Goal: Task Accomplishment & Management: Manage account settings

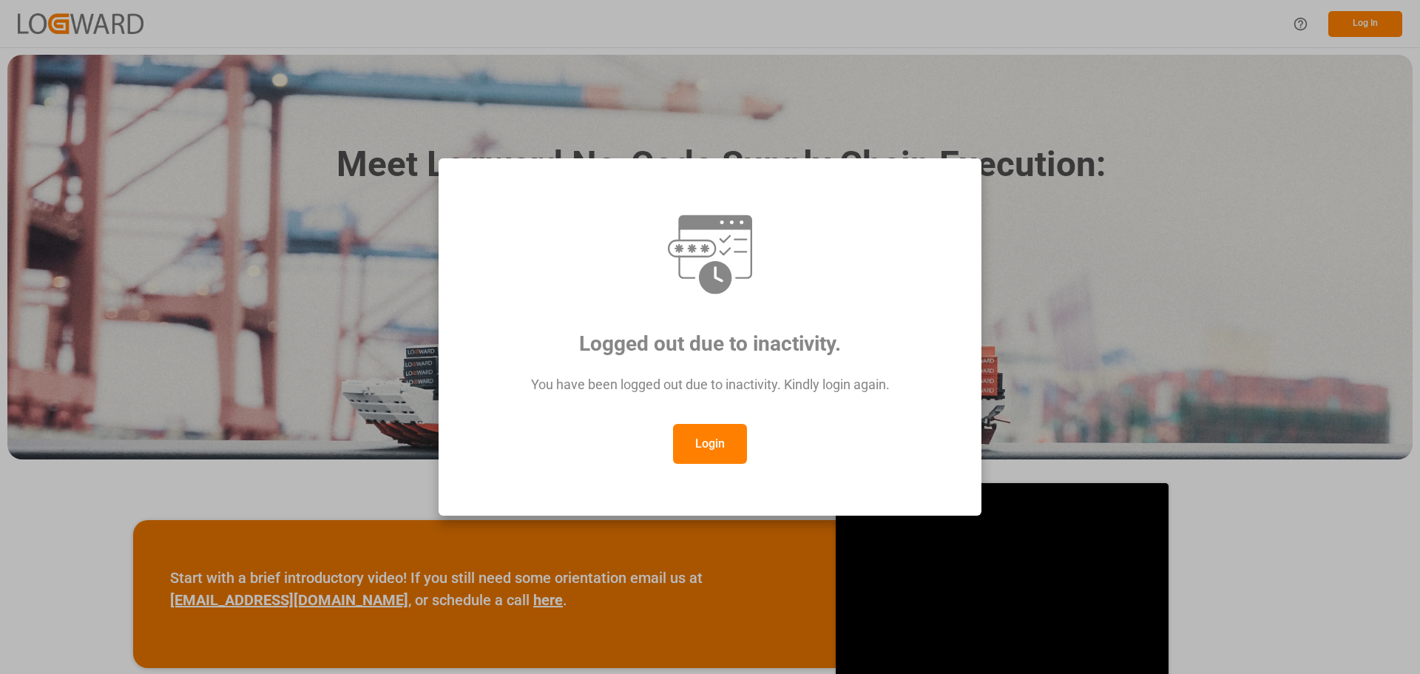
click at [703, 427] on button "Login" at bounding box center [710, 444] width 74 height 40
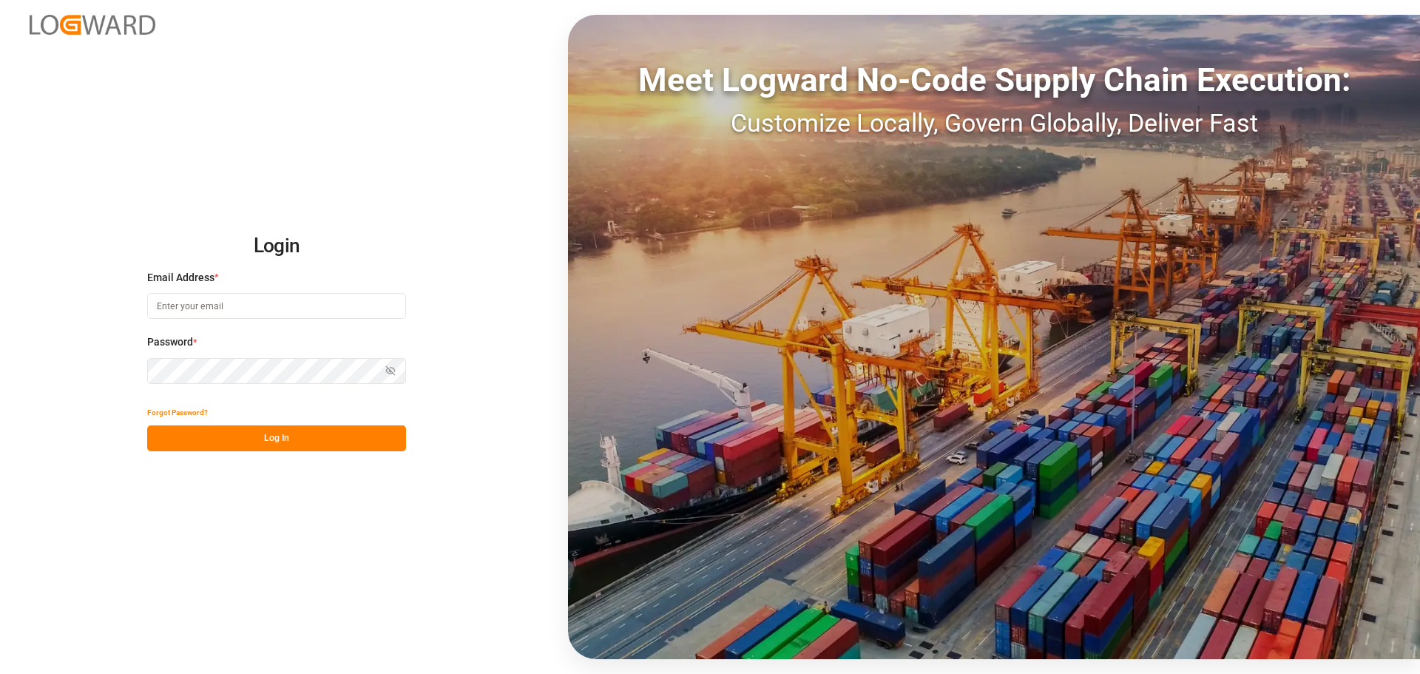
click at [280, 311] on input at bounding box center [276, 306] width 259 height 26
type input "[PERSON_NAME][EMAIL_ADDRESS][PERSON_NAME][DOMAIN_NAME]"
click at [359, 456] on div "Login Email Address * elsie.sanchez@leschaco.com Password * Show password Forgo…" at bounding box center [710, 337] width 1420 height 674
click at [365, 434] on button "Log In" at bounding box center [276, 438] width 259 height 26
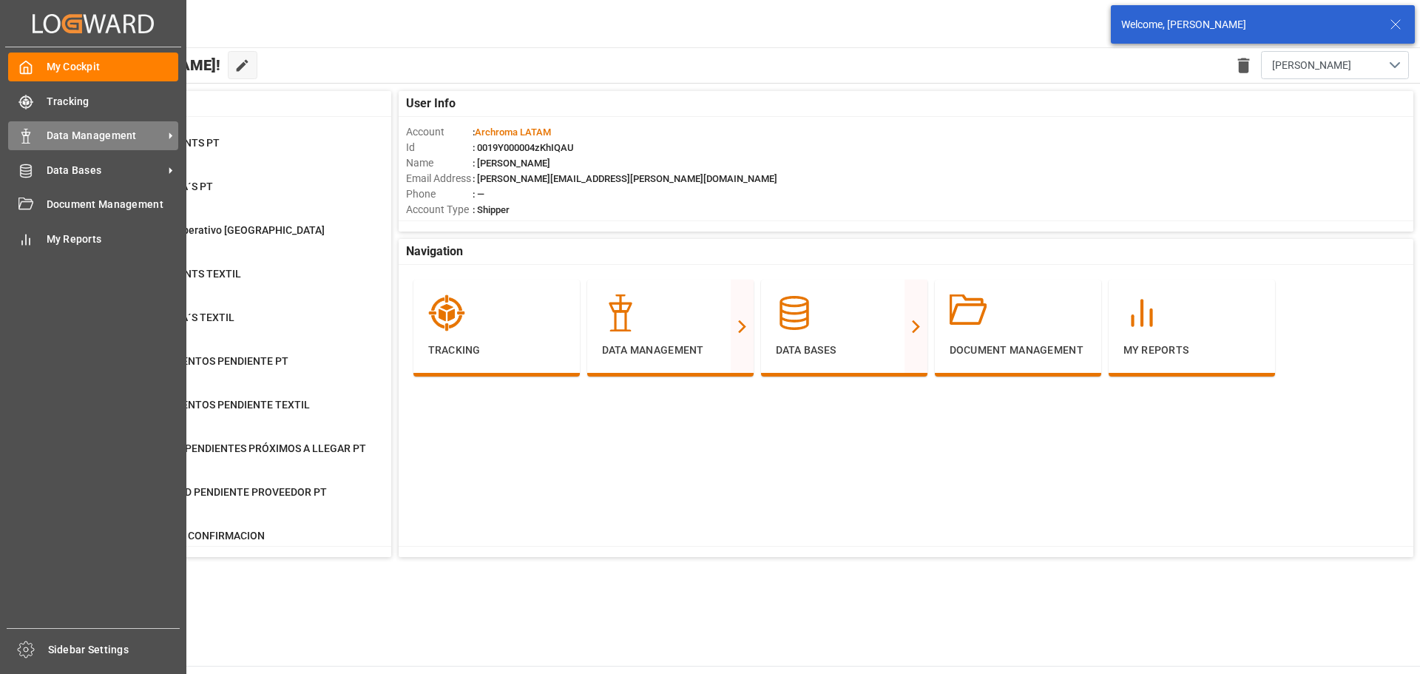
click at [28, 134] on icon at bounding box center [25, 136] width 15 height 15
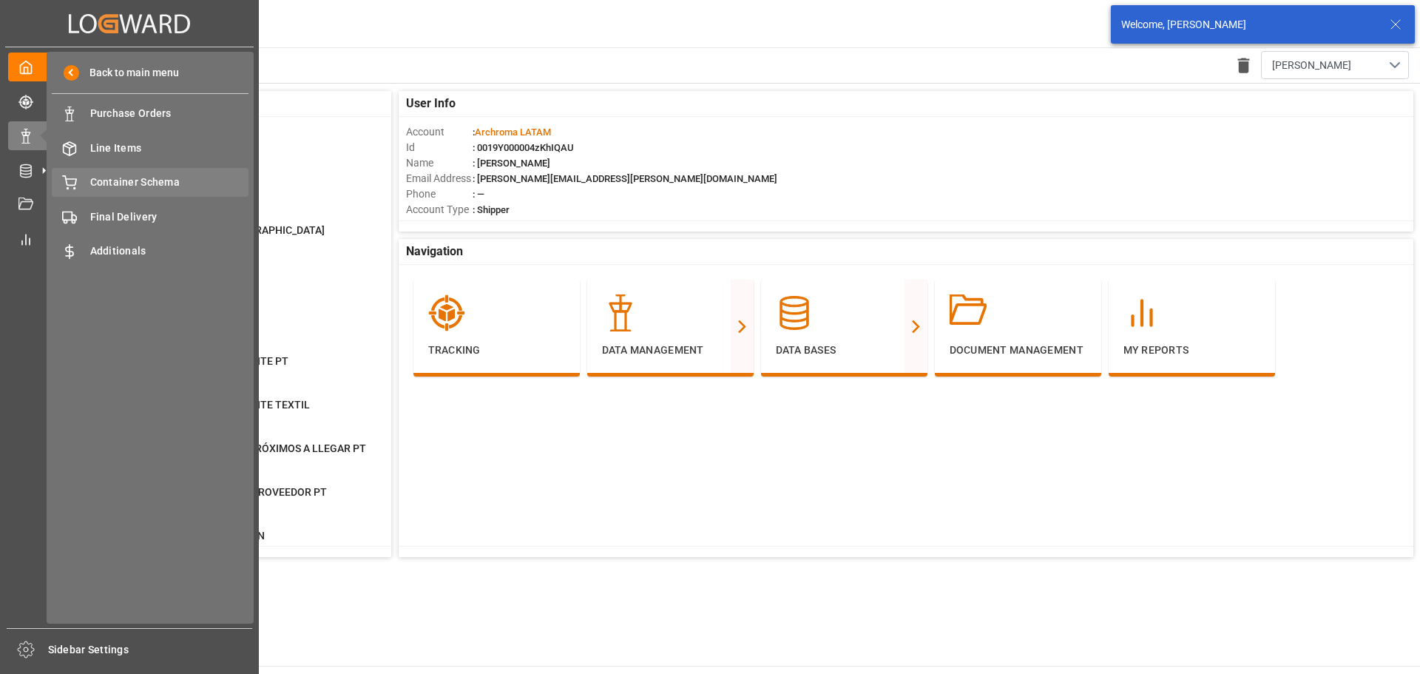
click at [121, 172] on div "Container Schema Container Schema" at bounding box center [150, 182] width 197 height 29
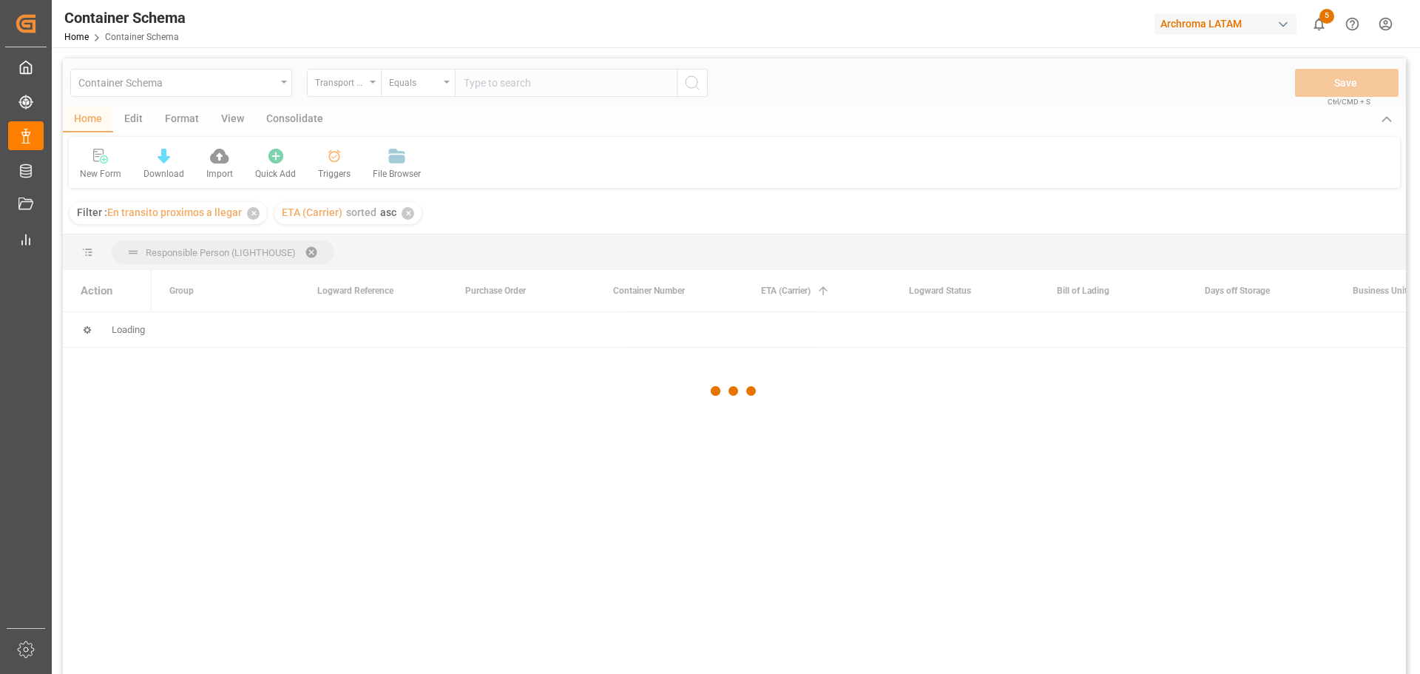
click at [357, 81] on div at bounding box center [734, 390] width 1343 height 665
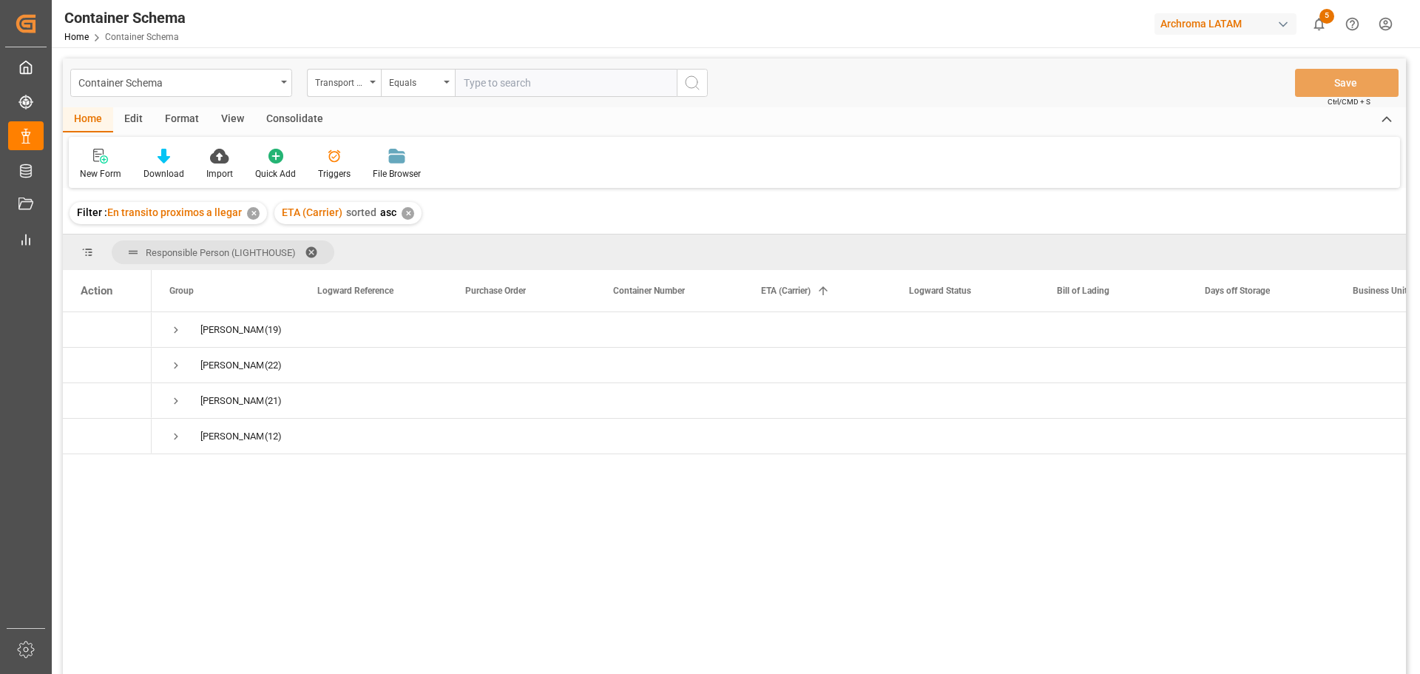
click at [253, 211] on div "✕" at bounding box center [253, 213] width 13 height 13
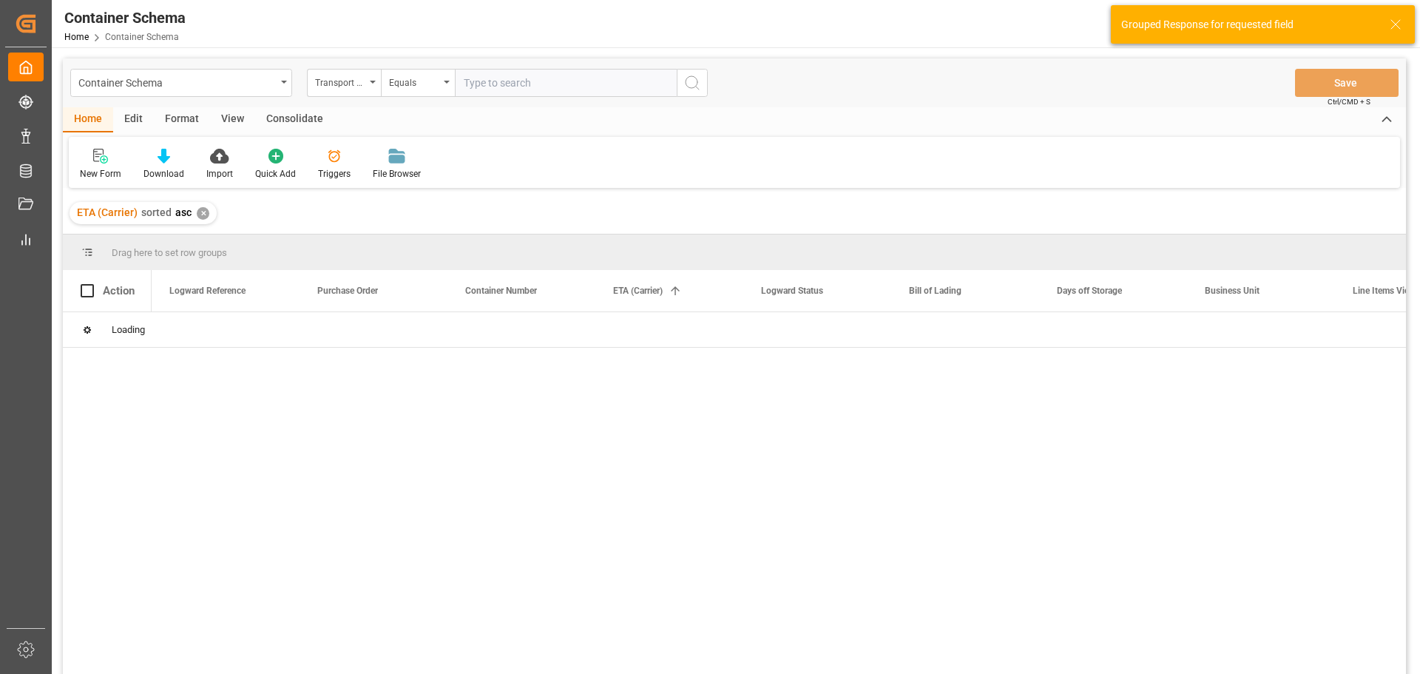
click at [197, 214] on div "✕" at bounding box center [203, 213] width 13 height 13
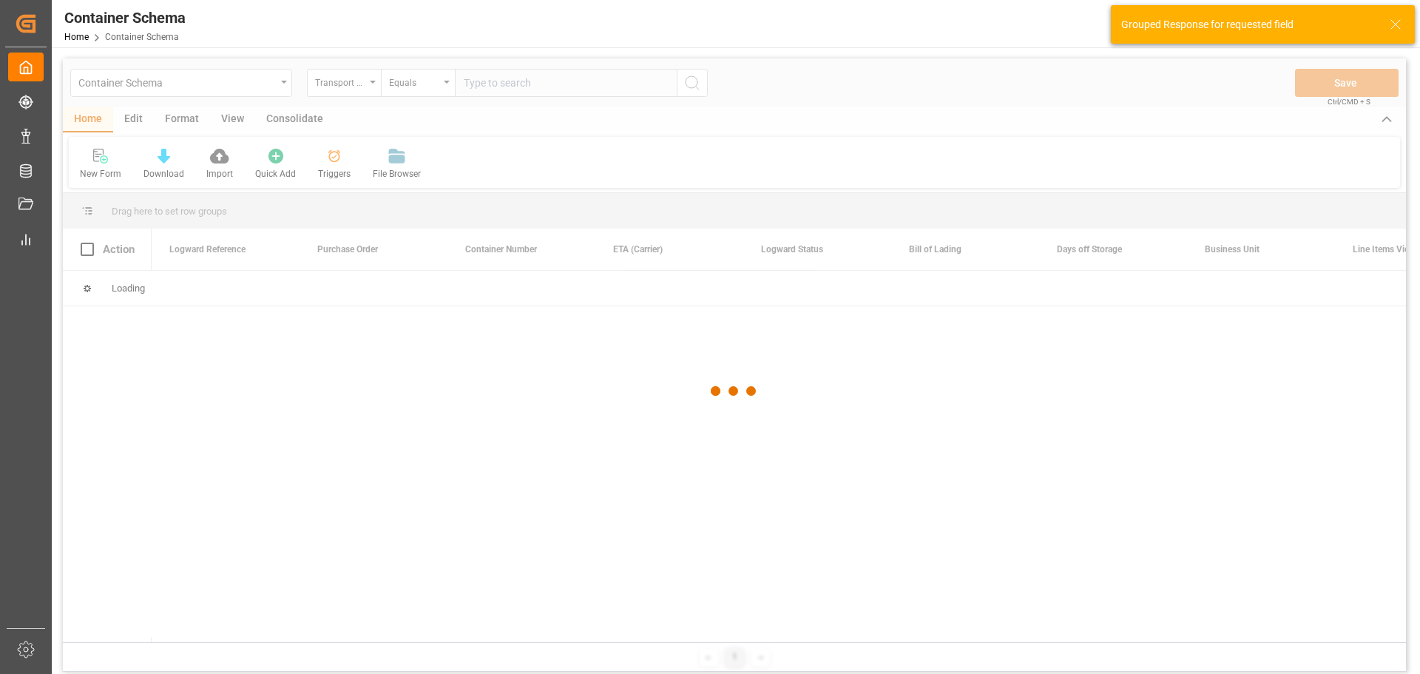
click at [343, 84] on div at bounding box center [734, 390] width 1343 height 665
click at [353, 85] on div at bounding box center [734, 390] width 1343 height 665
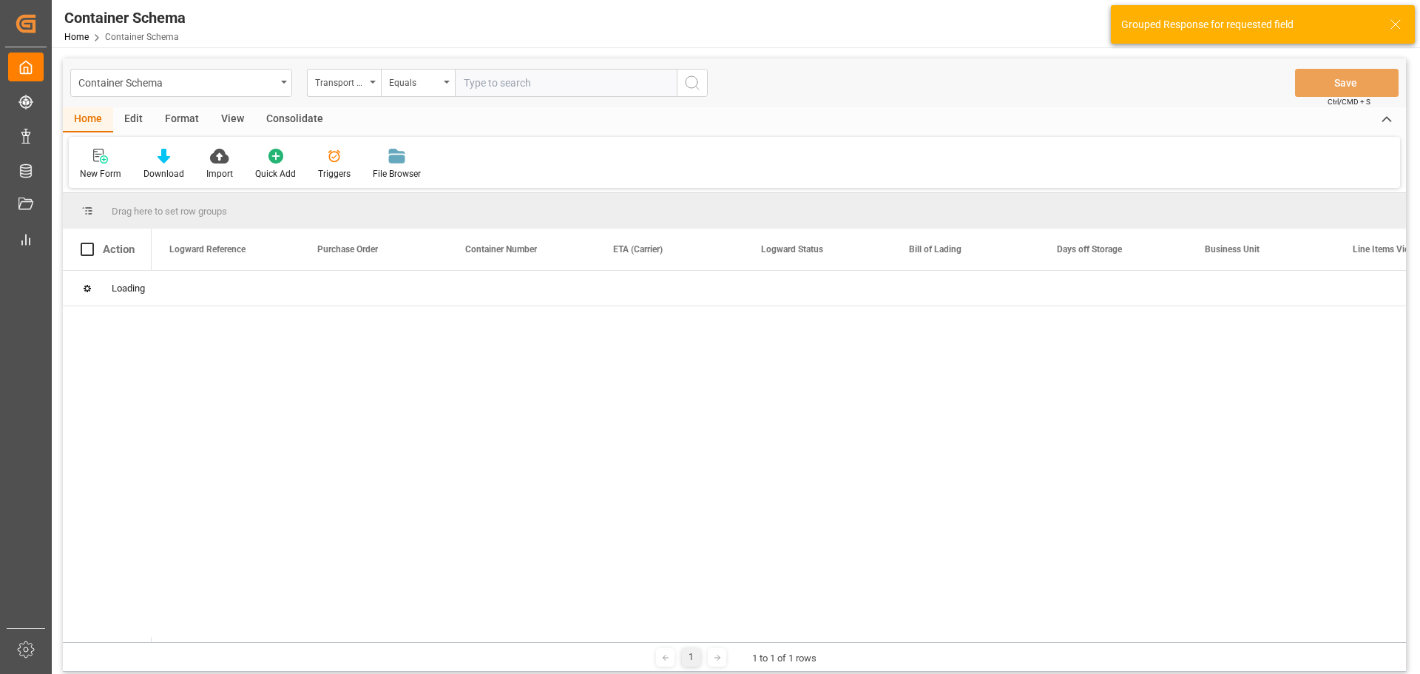
click at [365, 87] on div "Transport Type" at bounding box center [344, 83] width 74 height 28
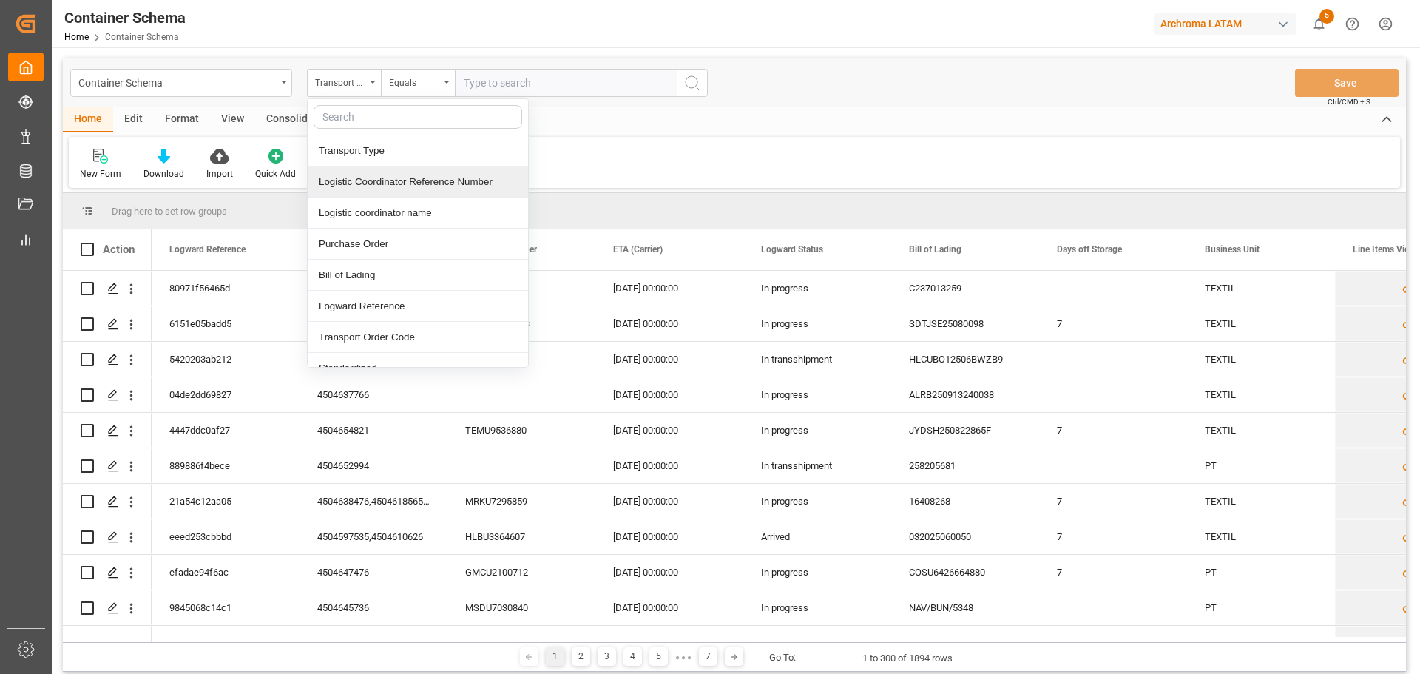
click at [455, 180] on div "Logistic Coordinator Reference Number" at bounding box center [418, 181] width 220 height 31
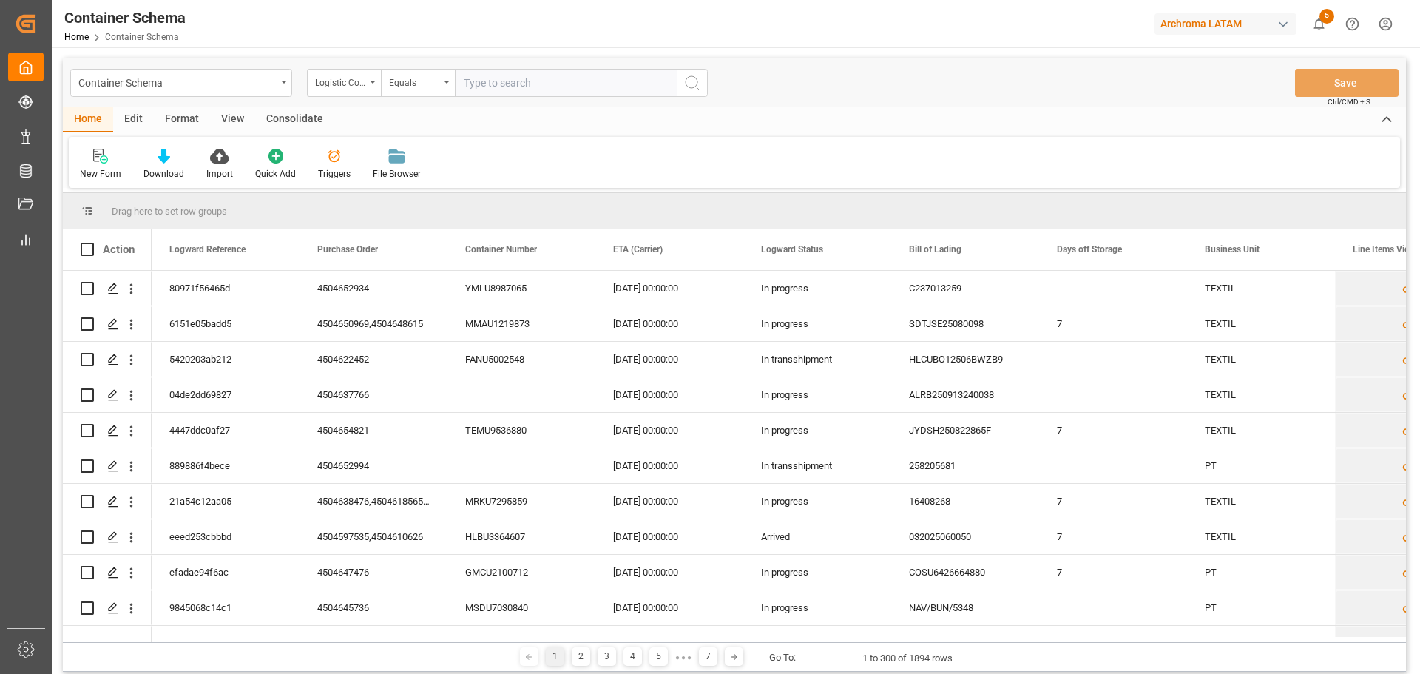
click at [497, 84] on input "text" at bounding box center [566, 83] width 222 height 28
paste input "250906900198"
type input "250906900198"
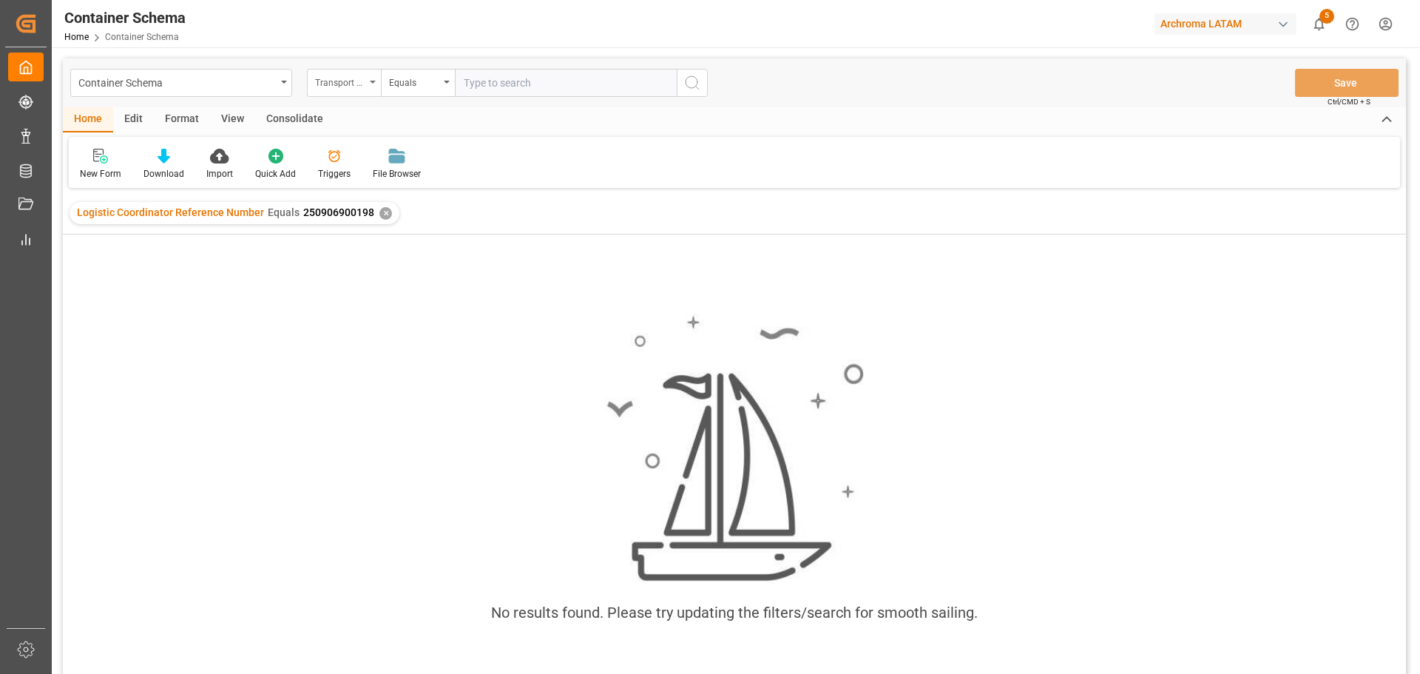
click at [369, 89] on div "Transport Type" at bounding box center [344, 83] width 74 height 28
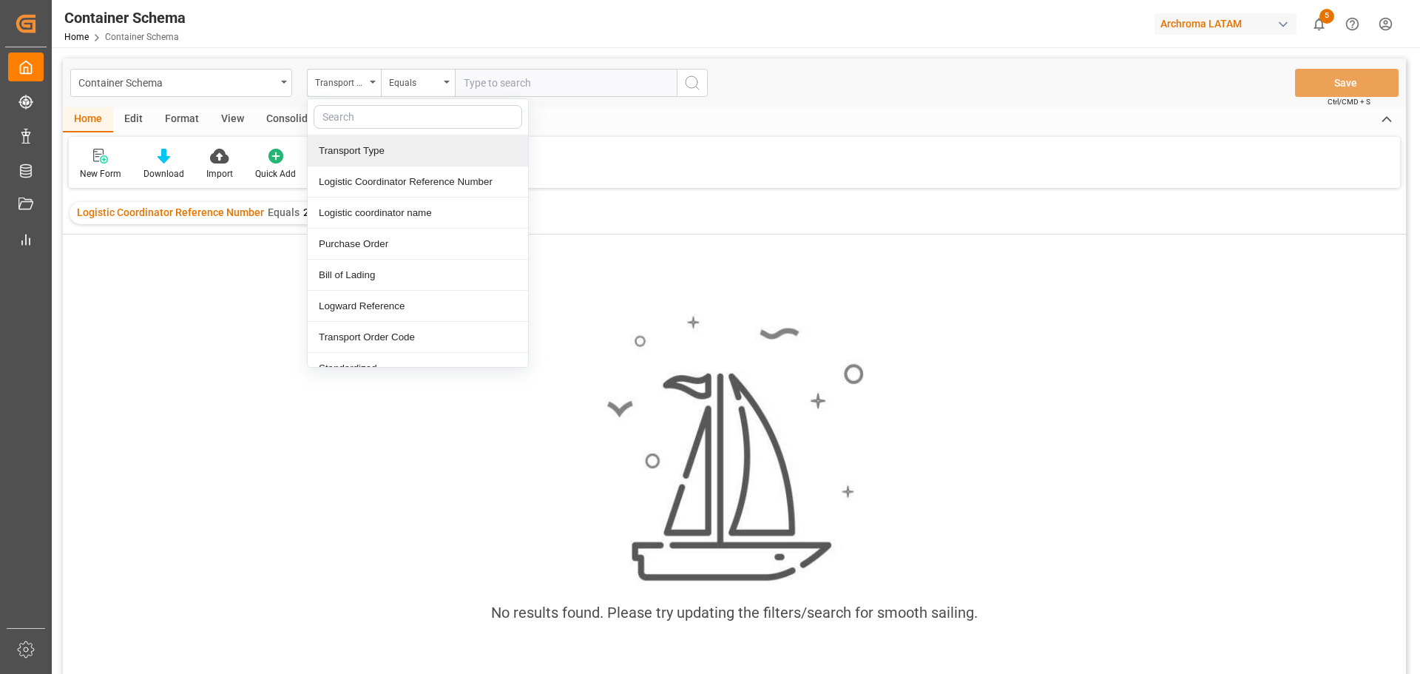
click at [358, 118] on input "text" at bounding box center [418, 117] width 209 height 24
click at [246, 260] on div "No results found. Please try updating the filters/search for smooth sailing." at bounding box center [734, 473] width 1343 height 478
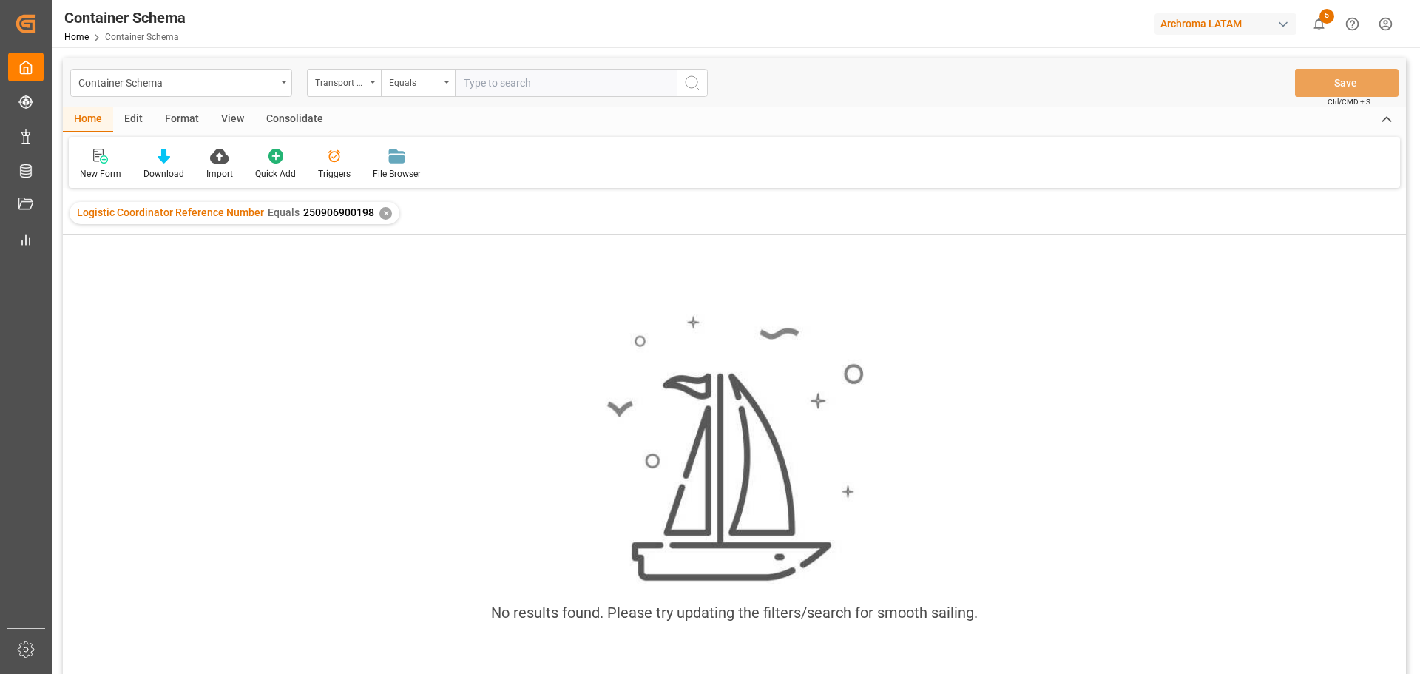
click at [379, 213] on div "✕" at bounding box center [385, 213] width 13 height 13
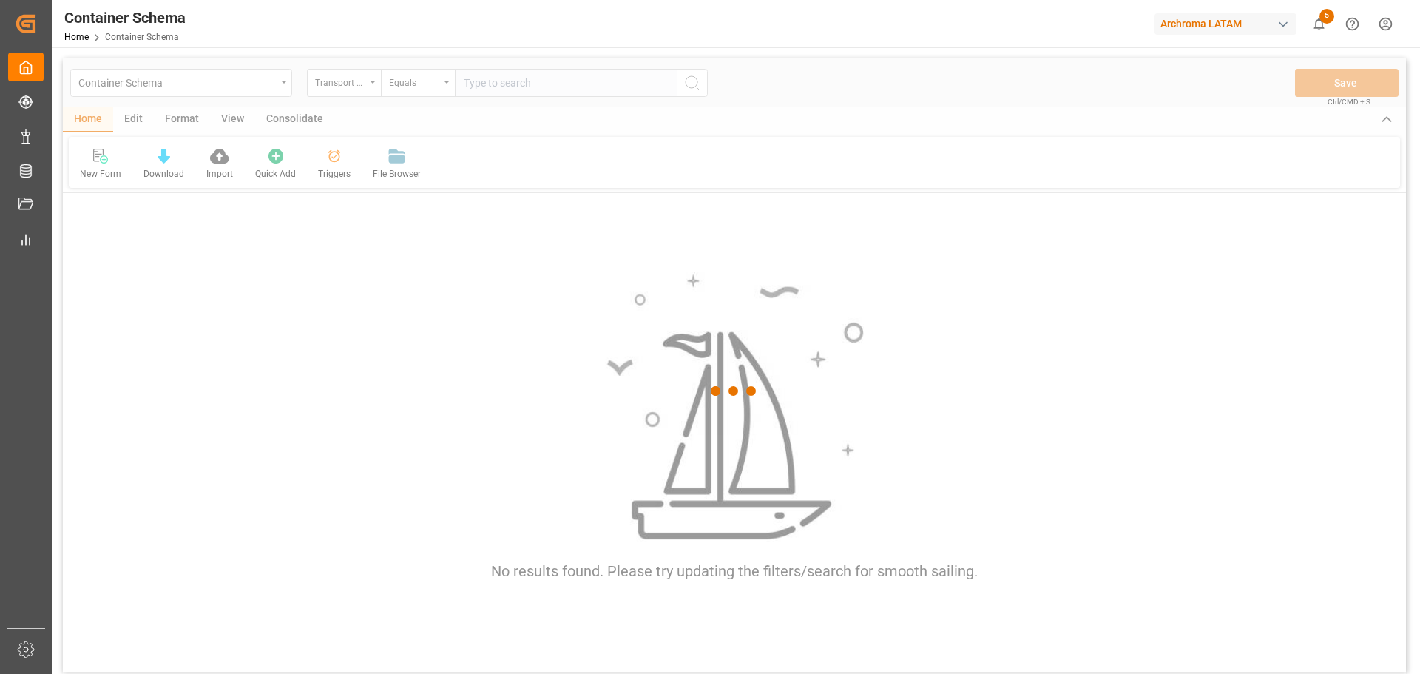
click at [369, 89] on div at bounding box center [734, 390] width 1343 height 665
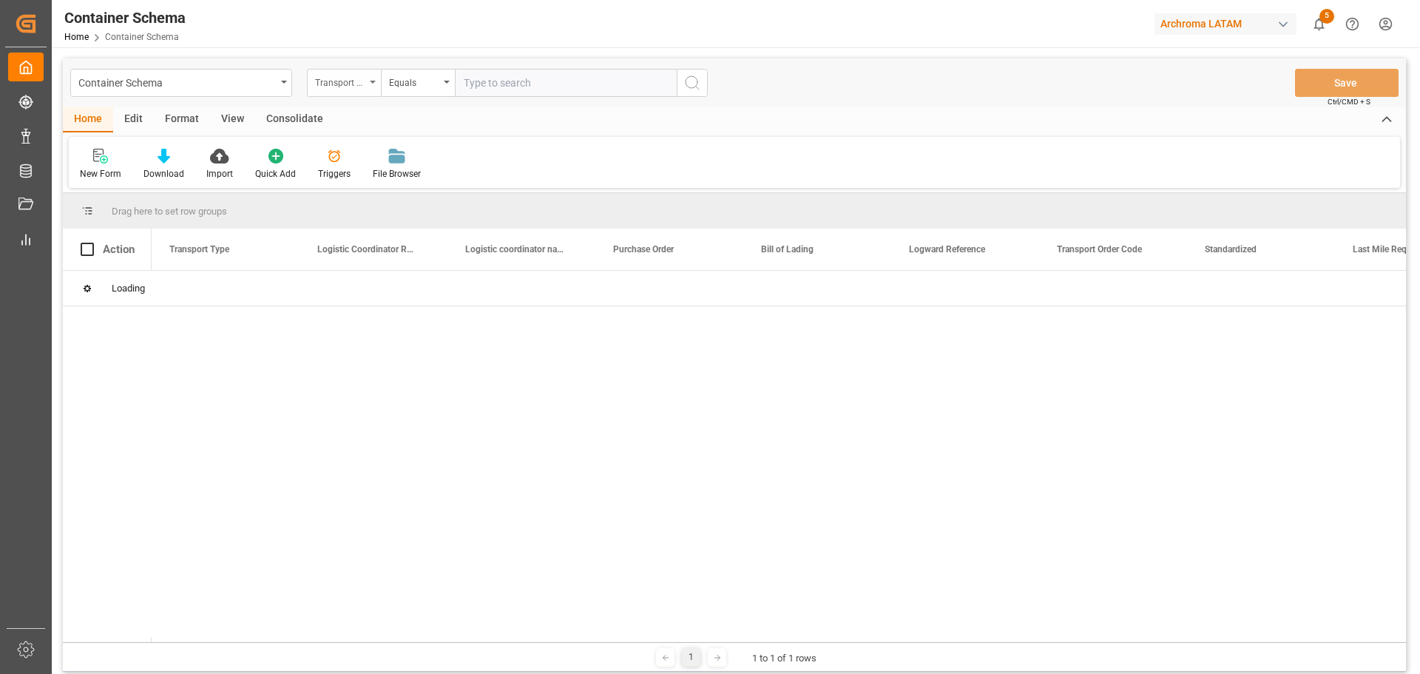
click at [368, 87] on div "Transport Type" at bounding box center [344, 83] width 74 height 28
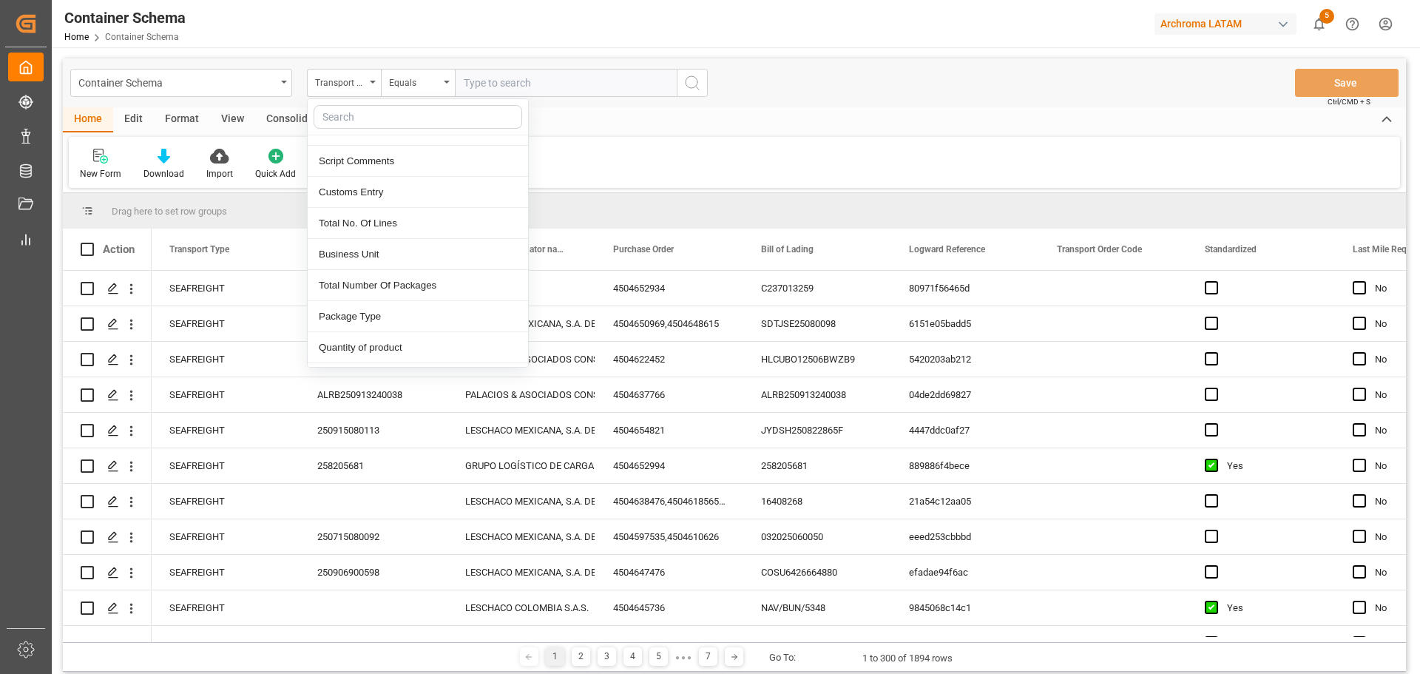
scroll to position [666, 0]
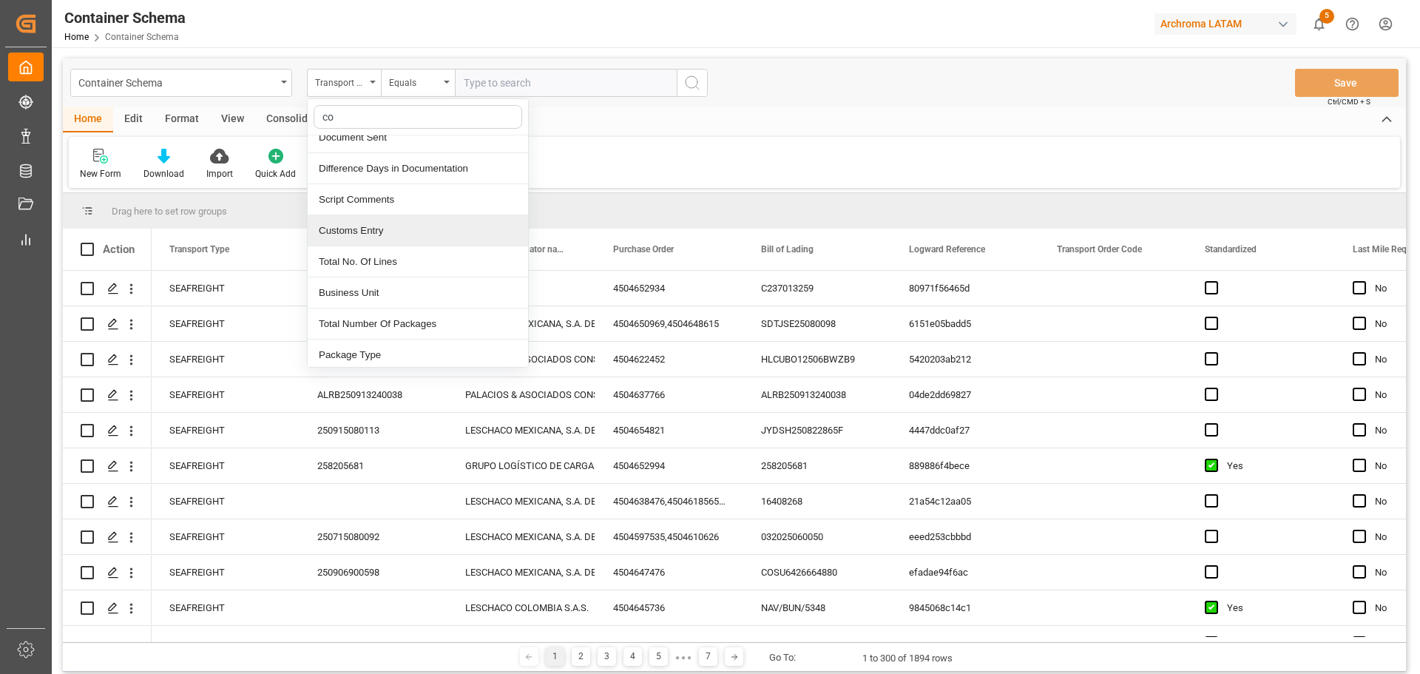
type input "con"
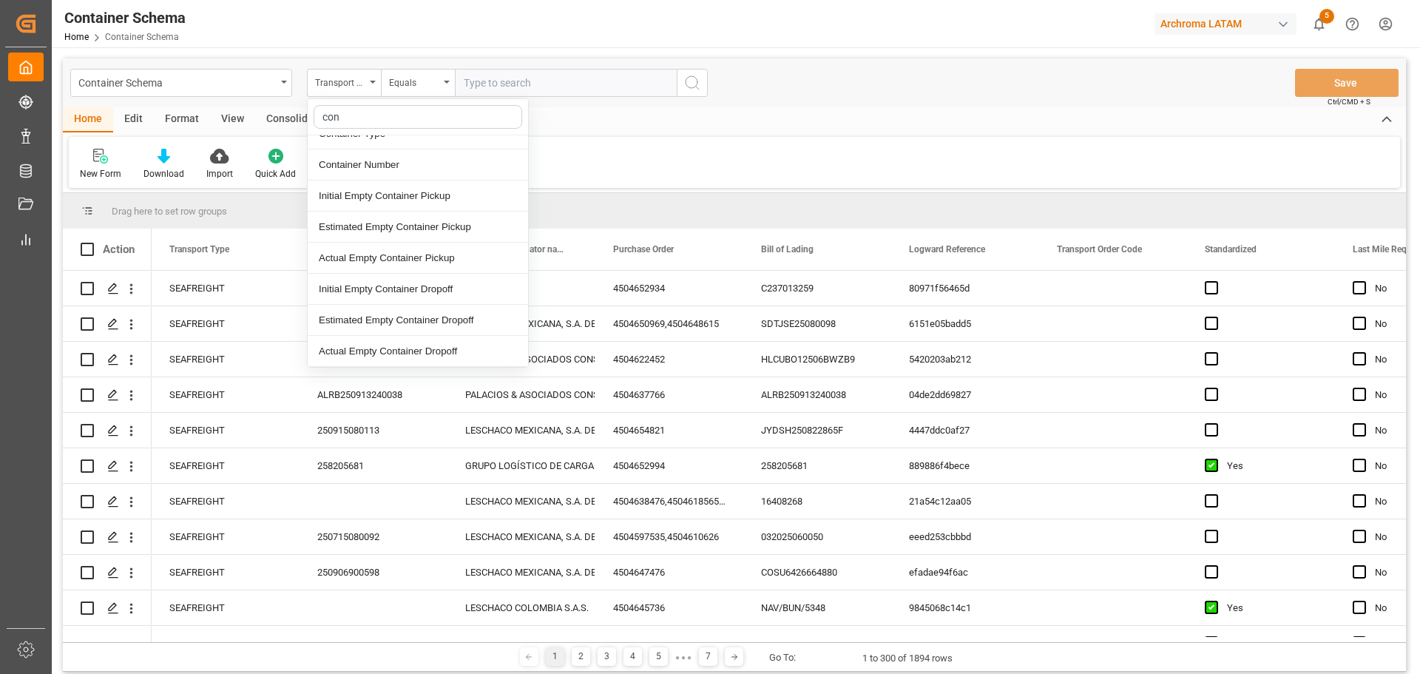
scroll to position [0, 0]
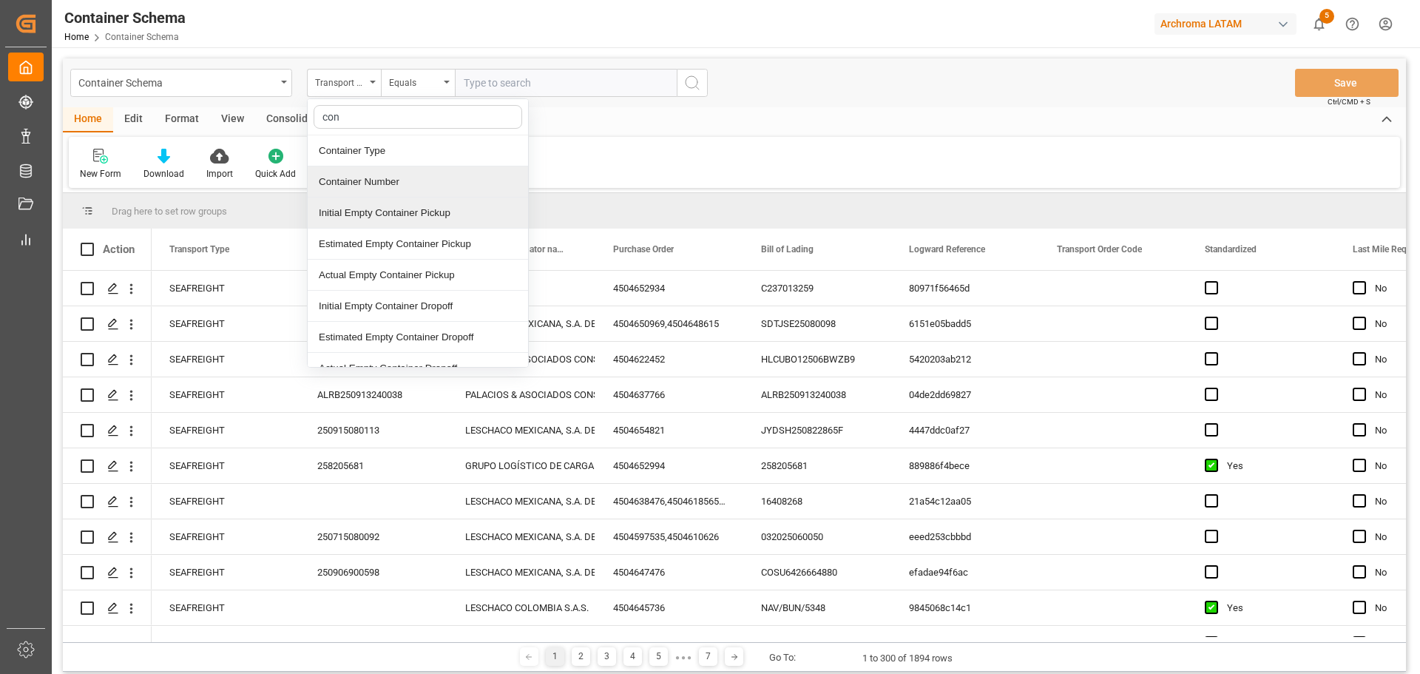
click at [402, 187] on div "Container Number" at bounding box center [418, 181] width 220 height 31
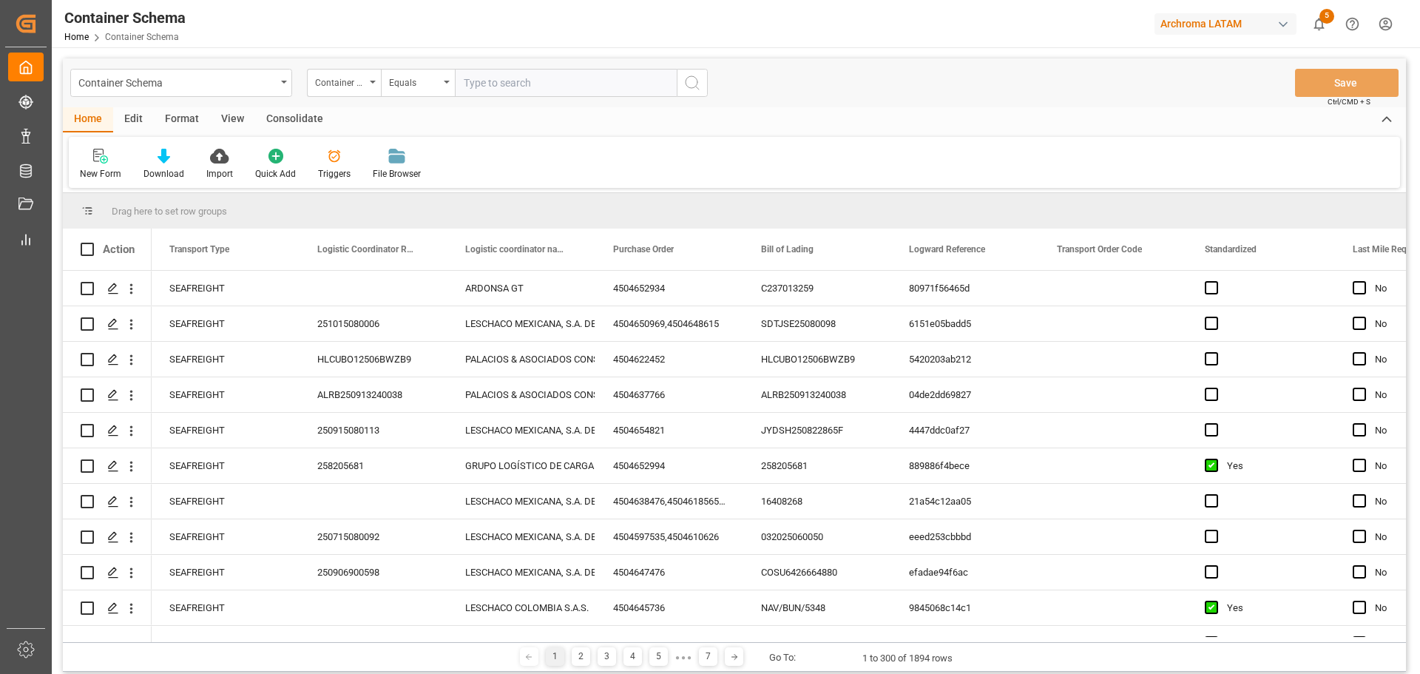
click at [460, 86] on input "text" at bounding box center [566, 83] width 222 height 28
paste input "HAMU4312059"
type input "HAMU4312059"
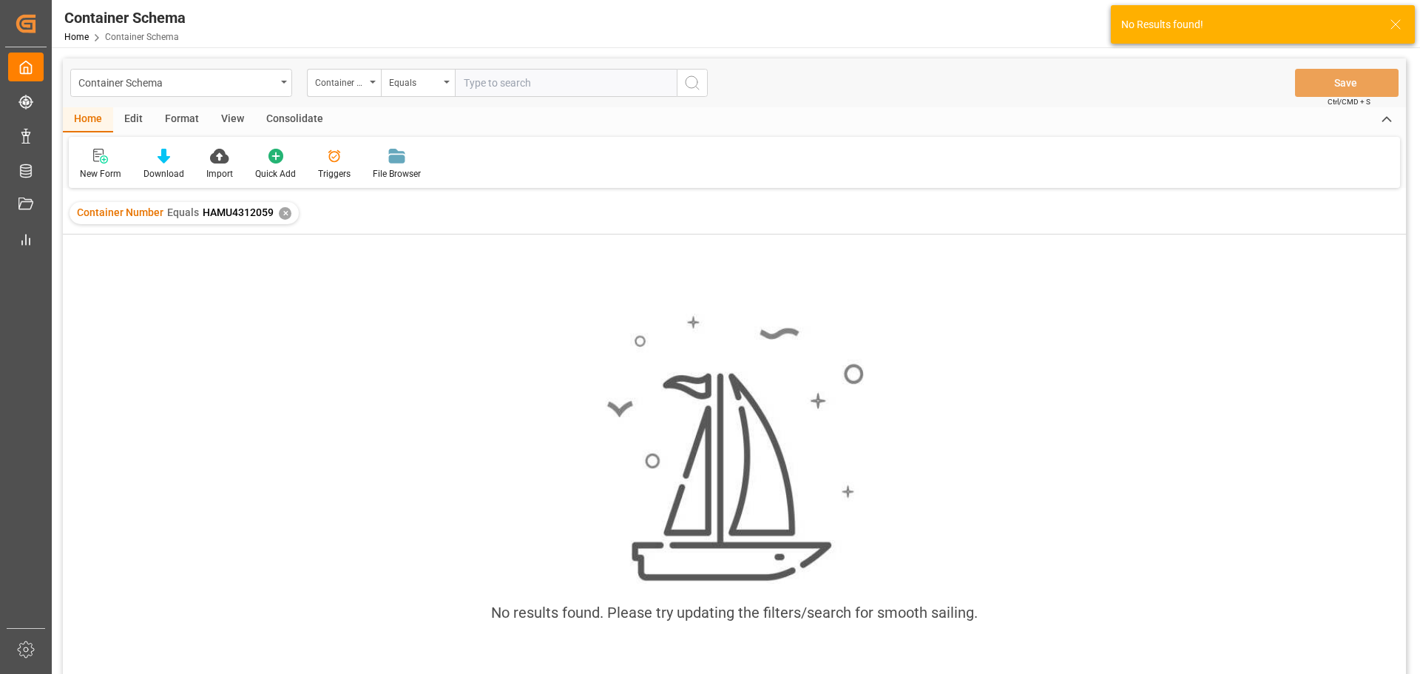
click at [957, 156] on div "New Form Download Import Quick Add Triggers File Browser" at bounding box center [734, 162] width 1331 height 51
click at [1401, 17] on icon at bounding box center [1396, 25] width 18 height 18
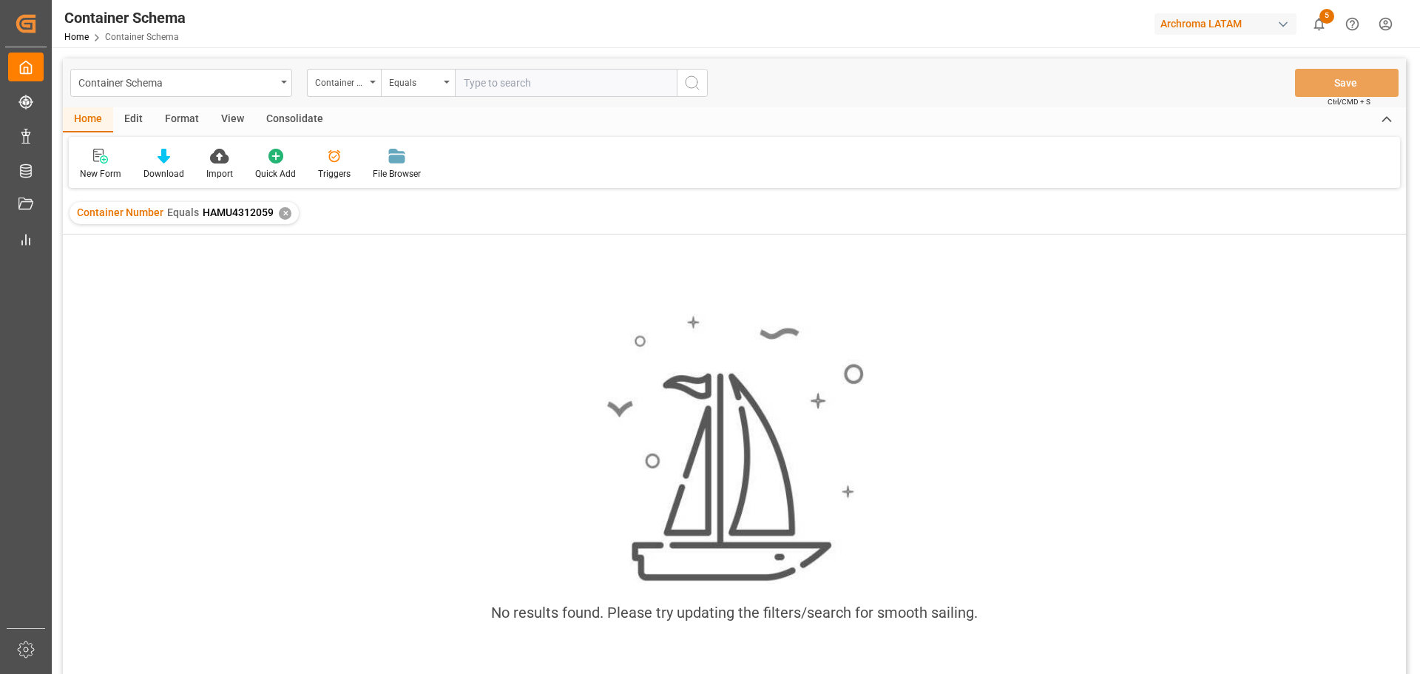
click at [1245, 22] on div "Archroma LATAM" at bounding box center [1225, 23] width 142 height 21
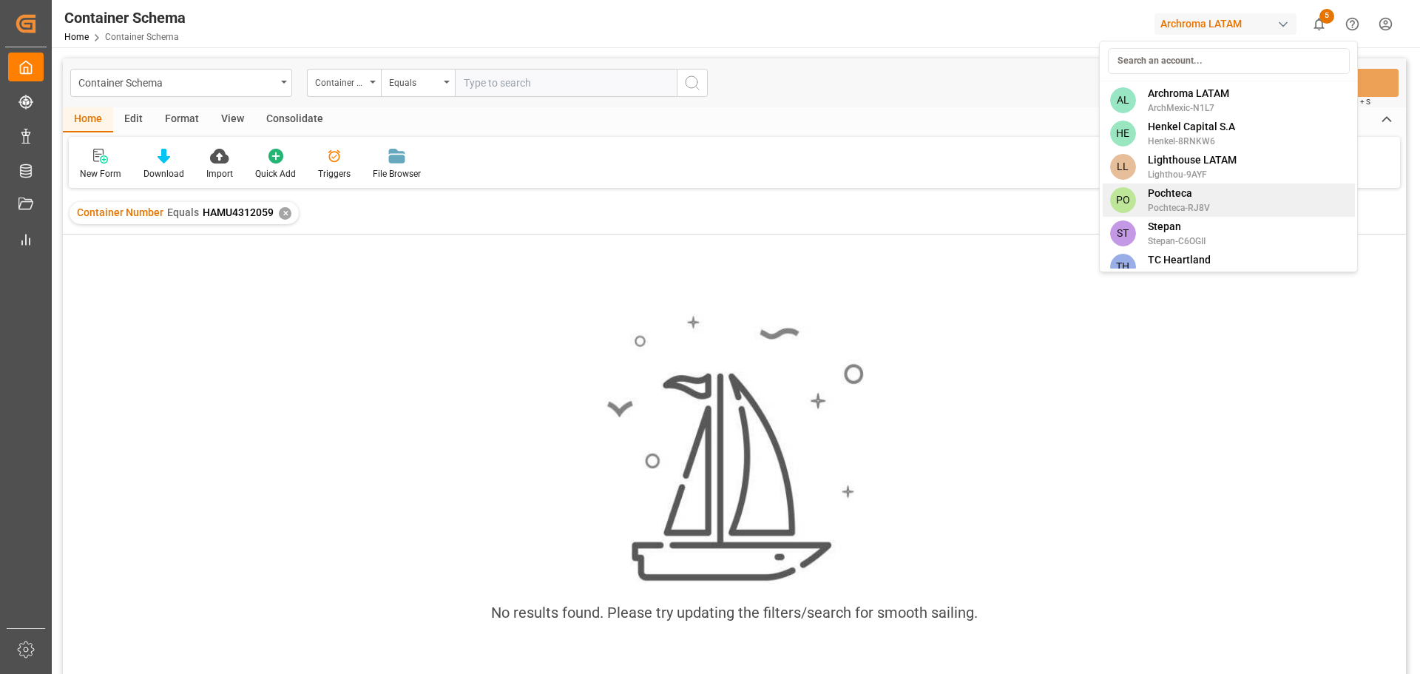
click at [1192, 200] on span "Pochteca" at bounding box center [1179, 194] width 62 height 16
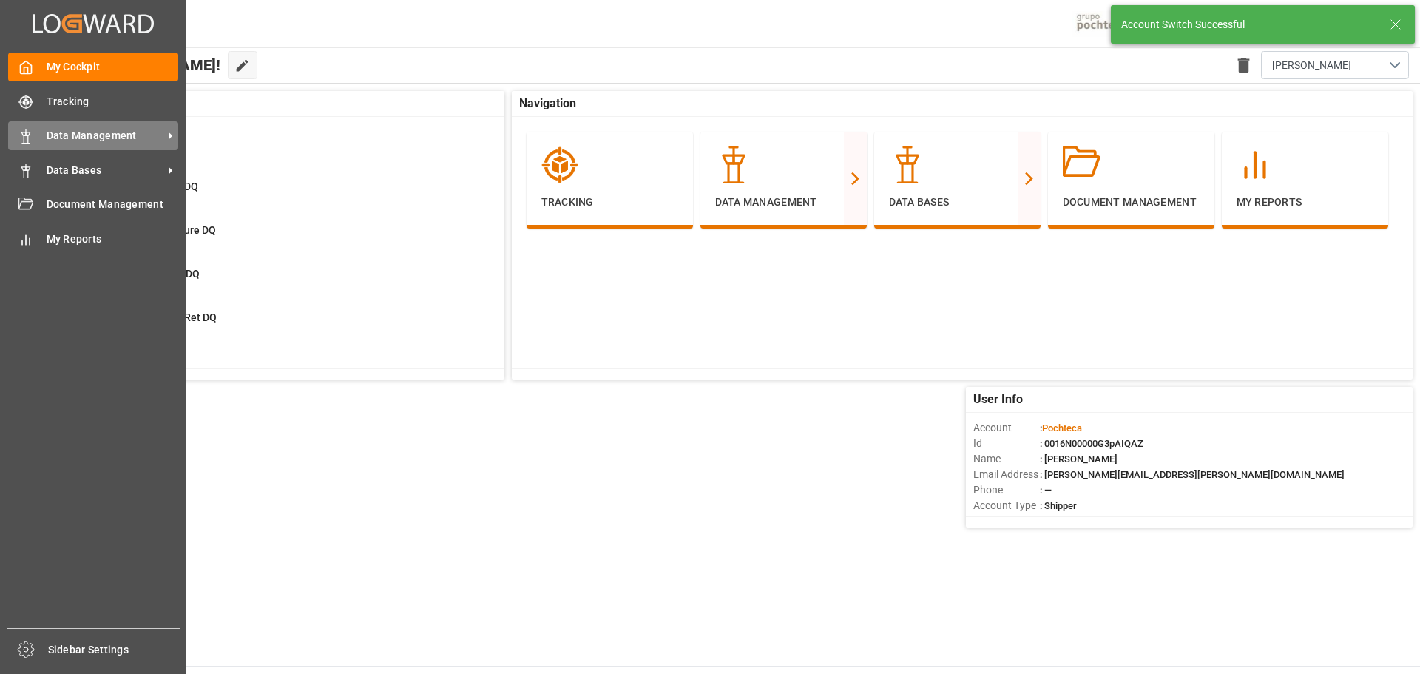
click at [91, 143] on span "Data Management" at bounding box center [105, 136] width 117 height 16
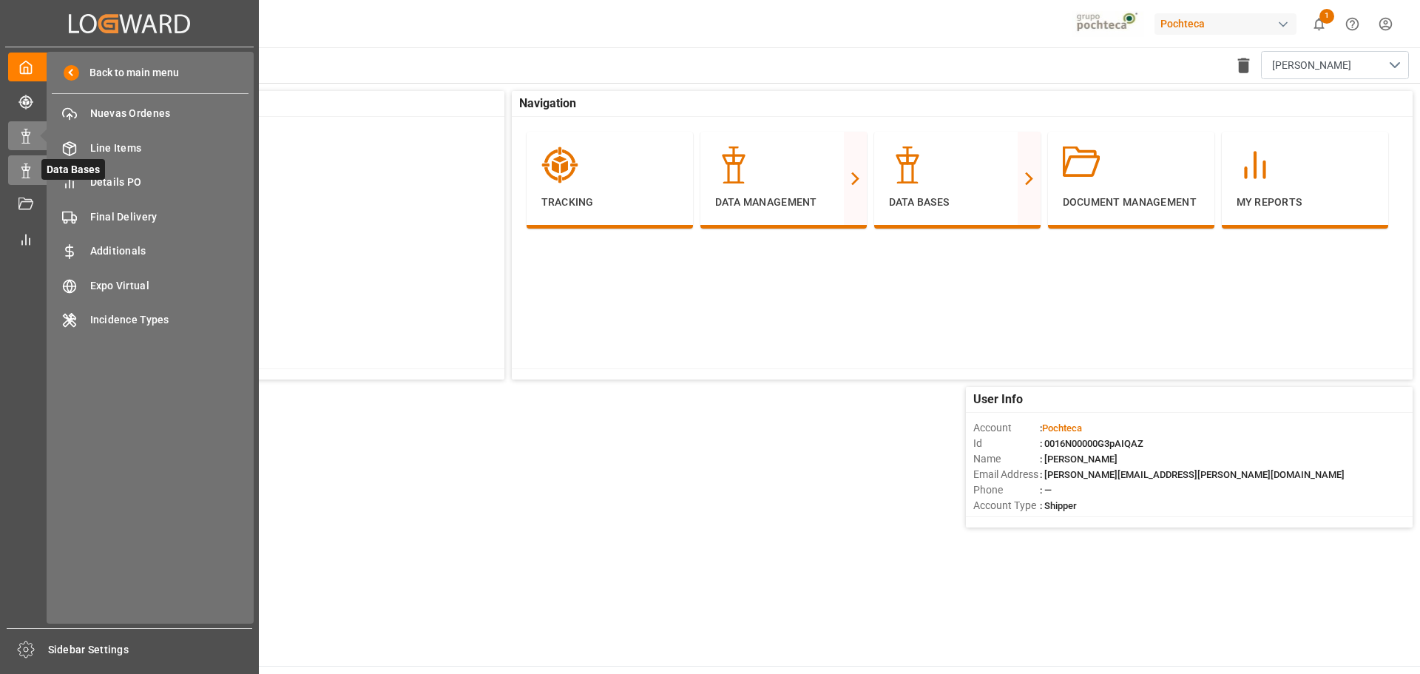
click at [35, 169] on div "Data Bases Data Bases" at bounding box center [129, 169] width 243 height 29
click at [36, 138] on icon at bounding box center [44, 136] width 16 height 16
click at [178, 175] on span "Details PO" at bounding box center [169, 183] width 159 height 16
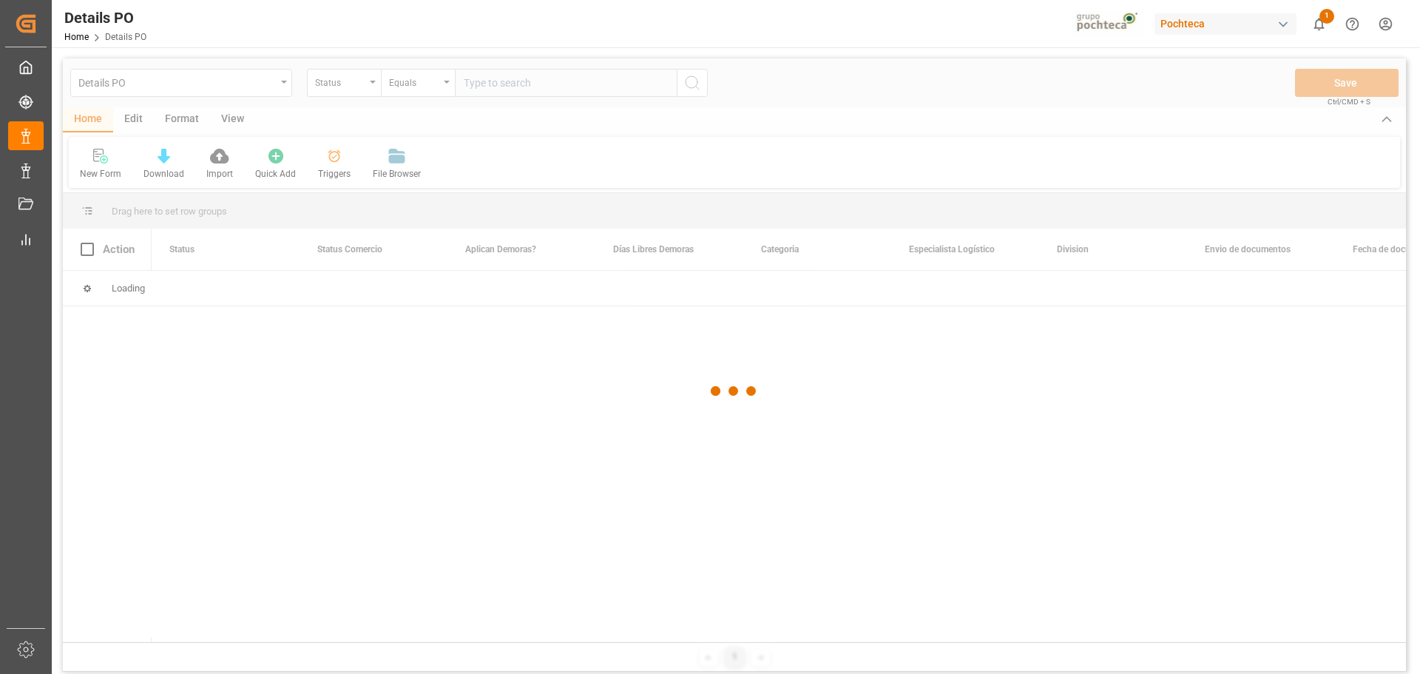
click at [0, 0] on span "Final Delivery" at bounding box center [0, 0] width 0 height 0
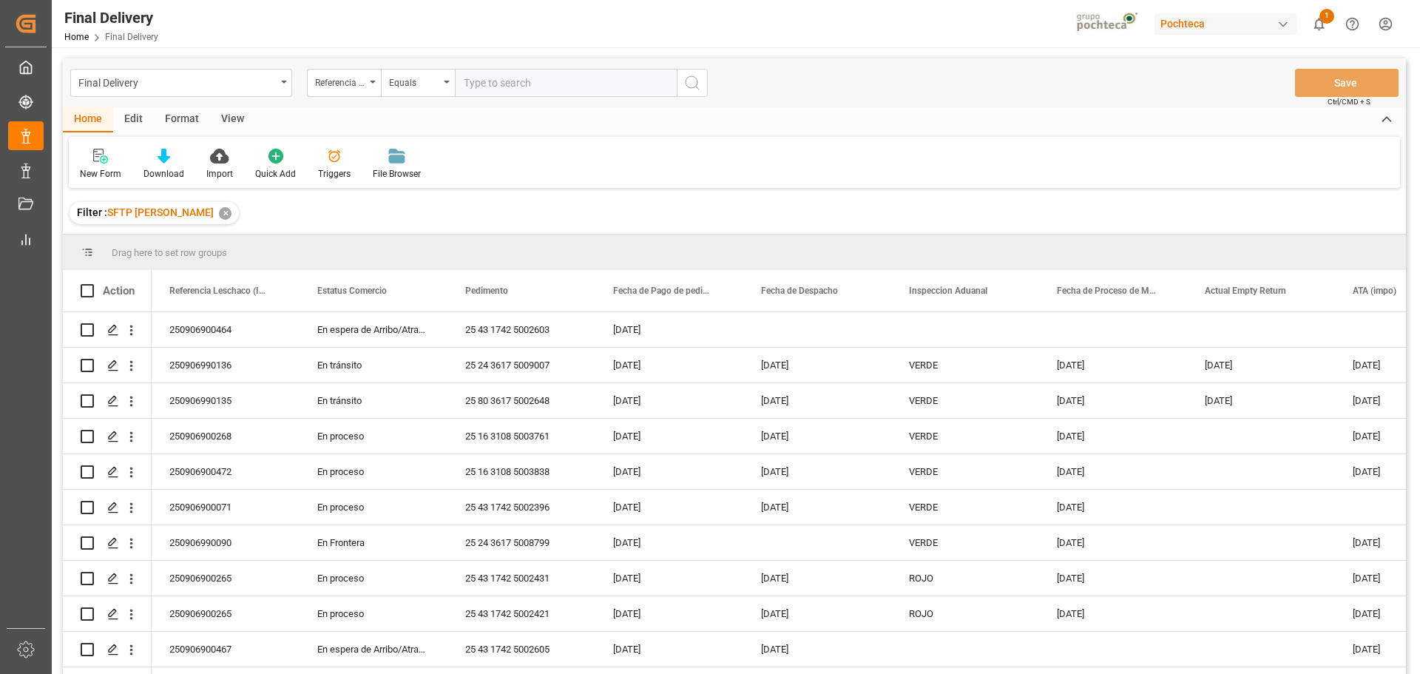
click at [219, 217] on div "✕" at bounding box center [225, 213] width 13 height 13
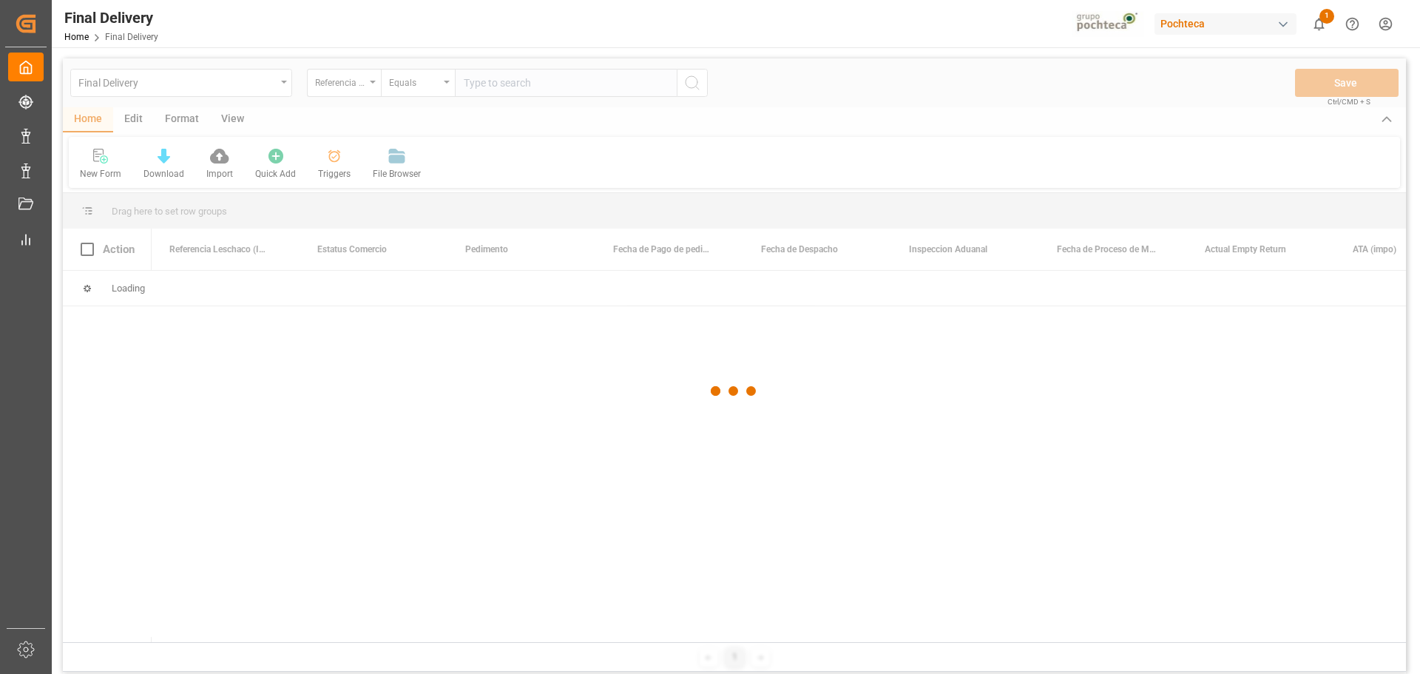
click at [372, 87] on div at bounding box center [734, 390] width 1343 height 665
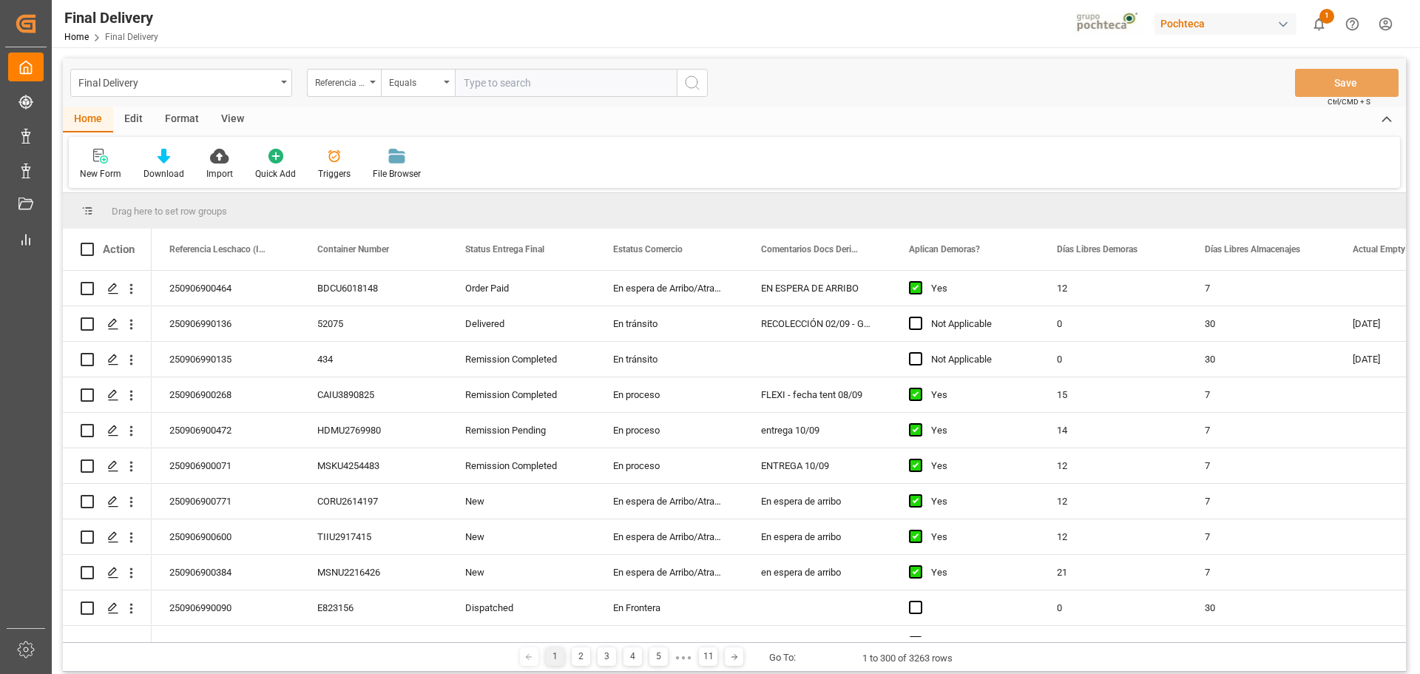
click at [494, 70] on input "text" at bounding box center [566, 83] width 222 height 28
paste input "250906900198"
type input "250906900198"
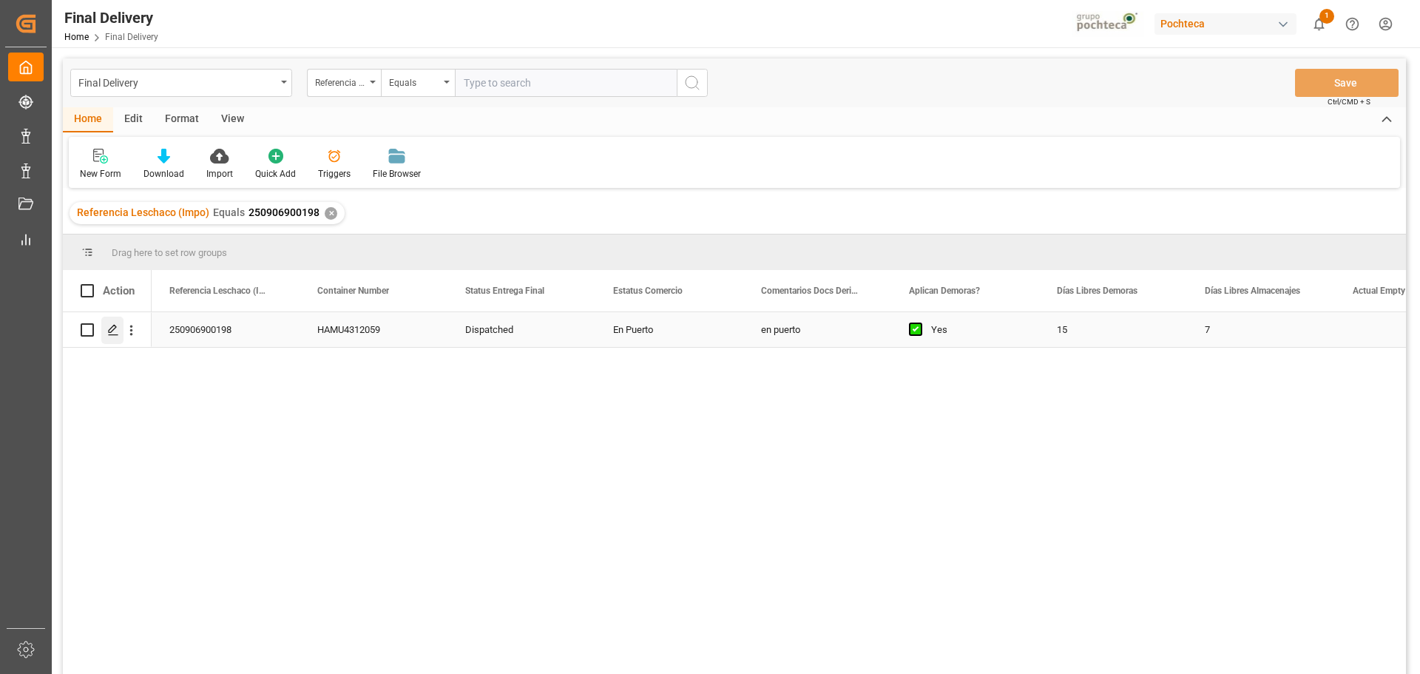
click at [119, 332] on div "Press SPACE to select this row." at bounding box center [112, 329] width 22 height 27
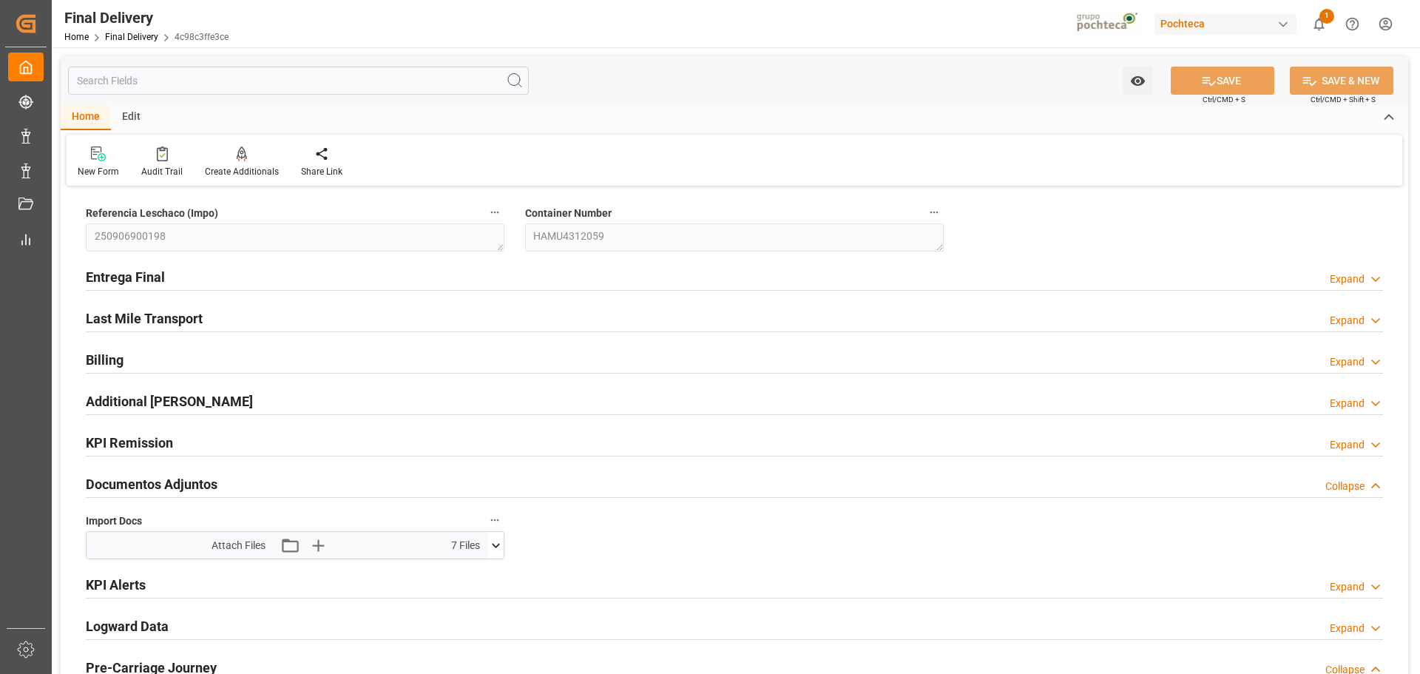
type input "15"
type input "7"
type input "2461"
type input "[DATE]"
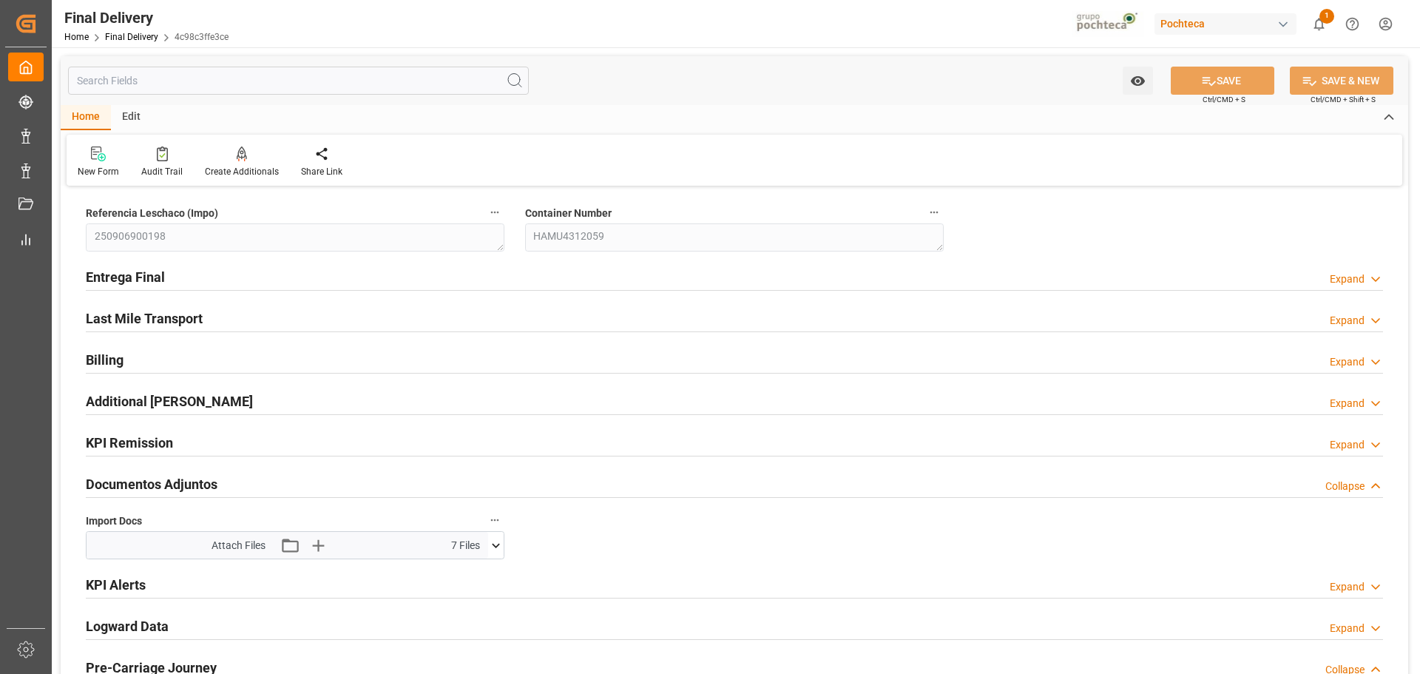
type input "[DATE] 00:00"
type input "[DATE]"
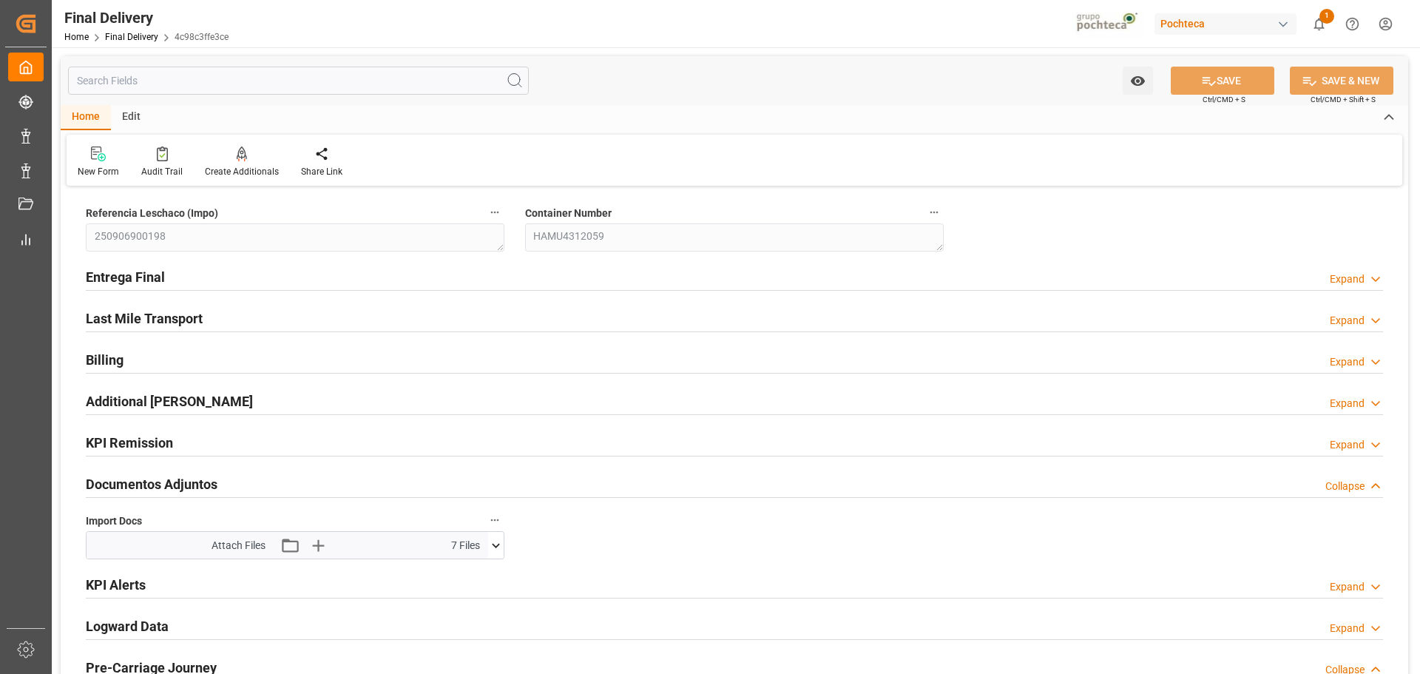
type input "[DATE]"
click at [234, 269] on div "Entrega Final Expand" at bounding box center [734, 276] width 1297 height 28
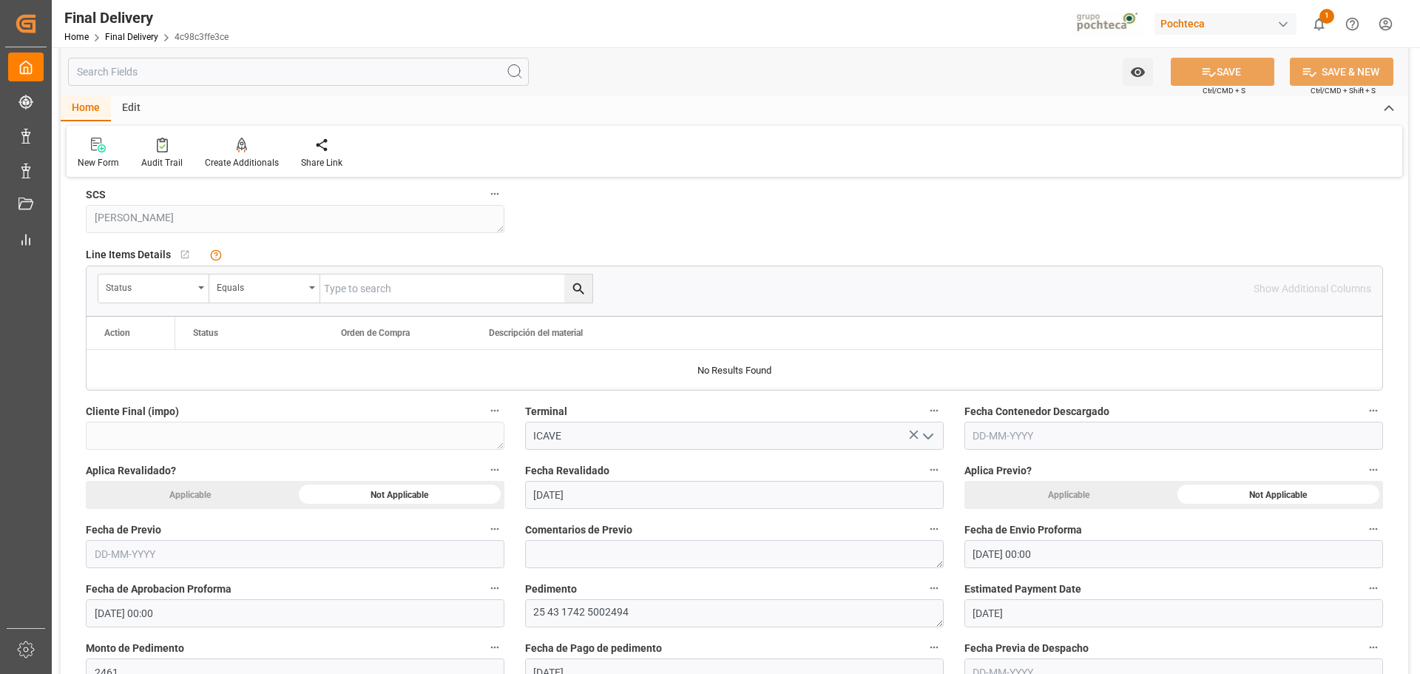
scroll to position [444, 0]
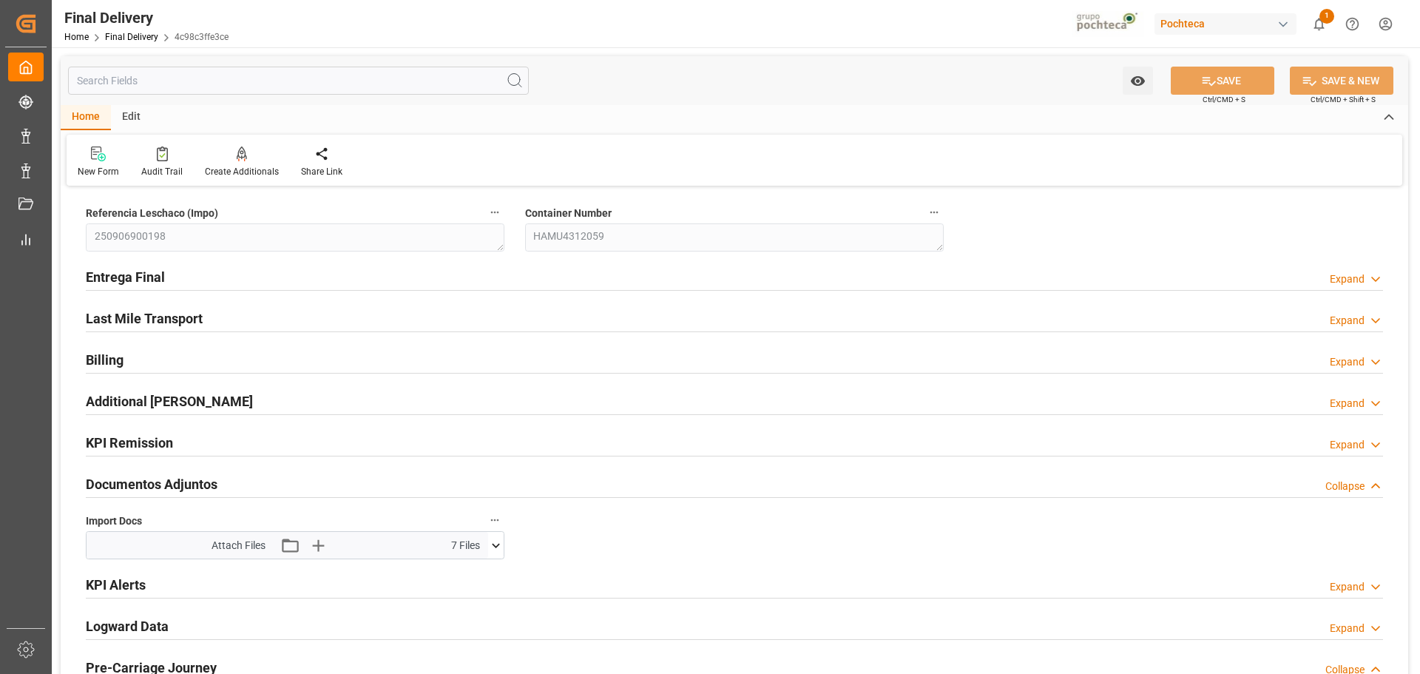
type textarea "250906900198"
type textarea "HAMU4312059"
click at [135, 31] on div "Home Final Delivery 4c98c3ffe3ce" at bounding box center [146, 37] width 164 height 16
click at [146, 36] on link "Final Delivery" at bounding box center [131, 37] width 53 height 10
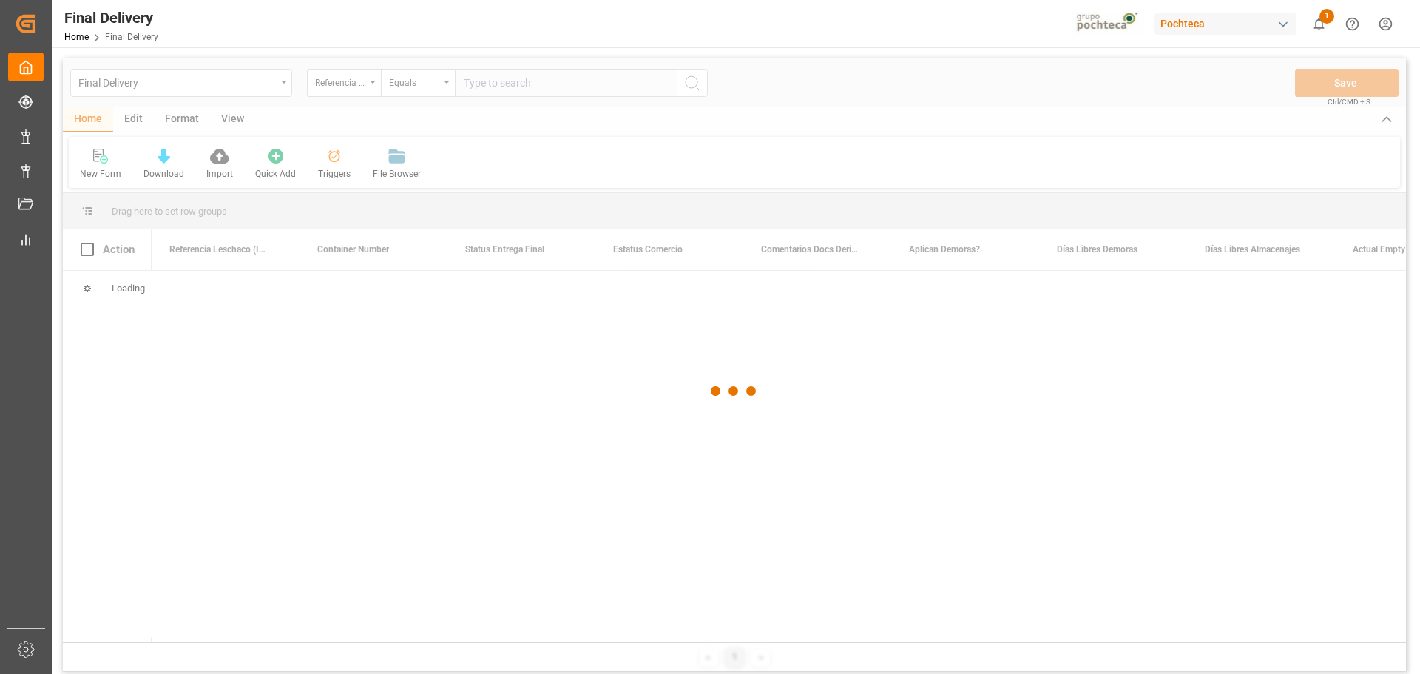
click at [340, 166] on div at bounding box center [734, 390] width 1343 height 665
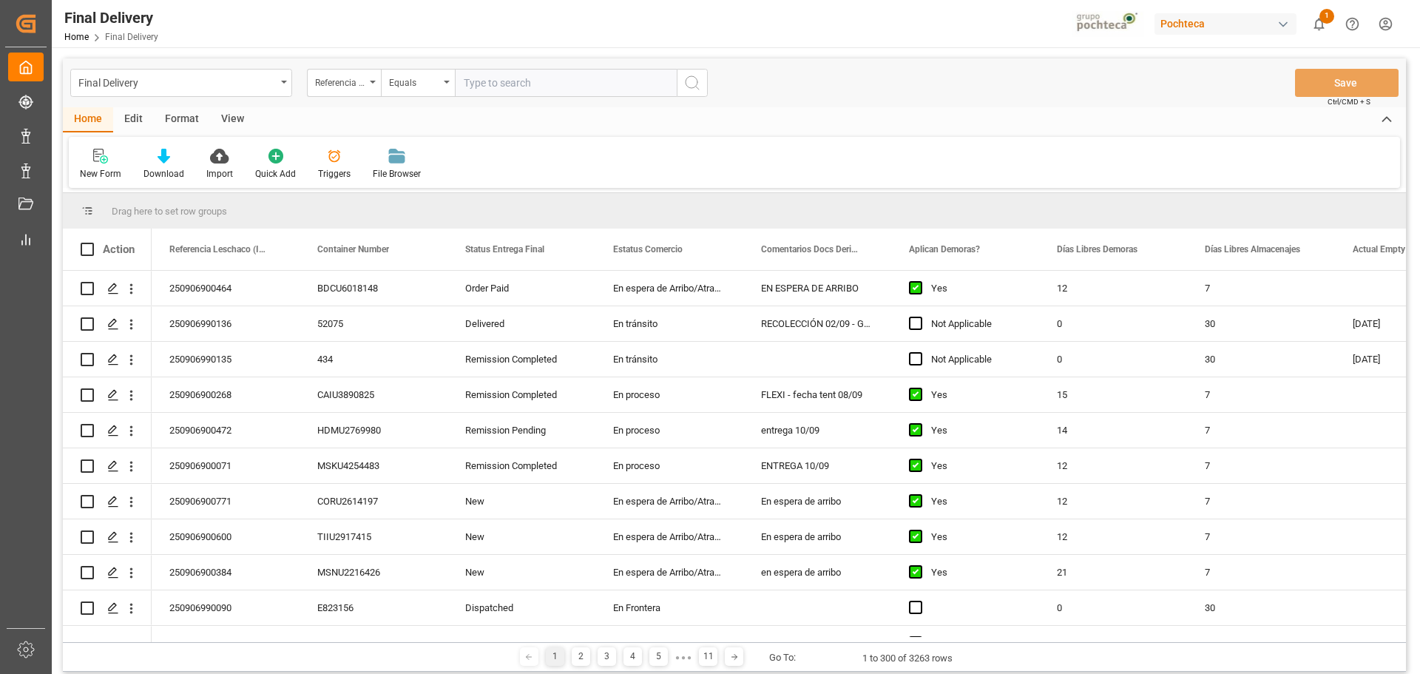
click at [331, 164] on div "Triggers" at bounding box center [334, 164] width 55 height 33
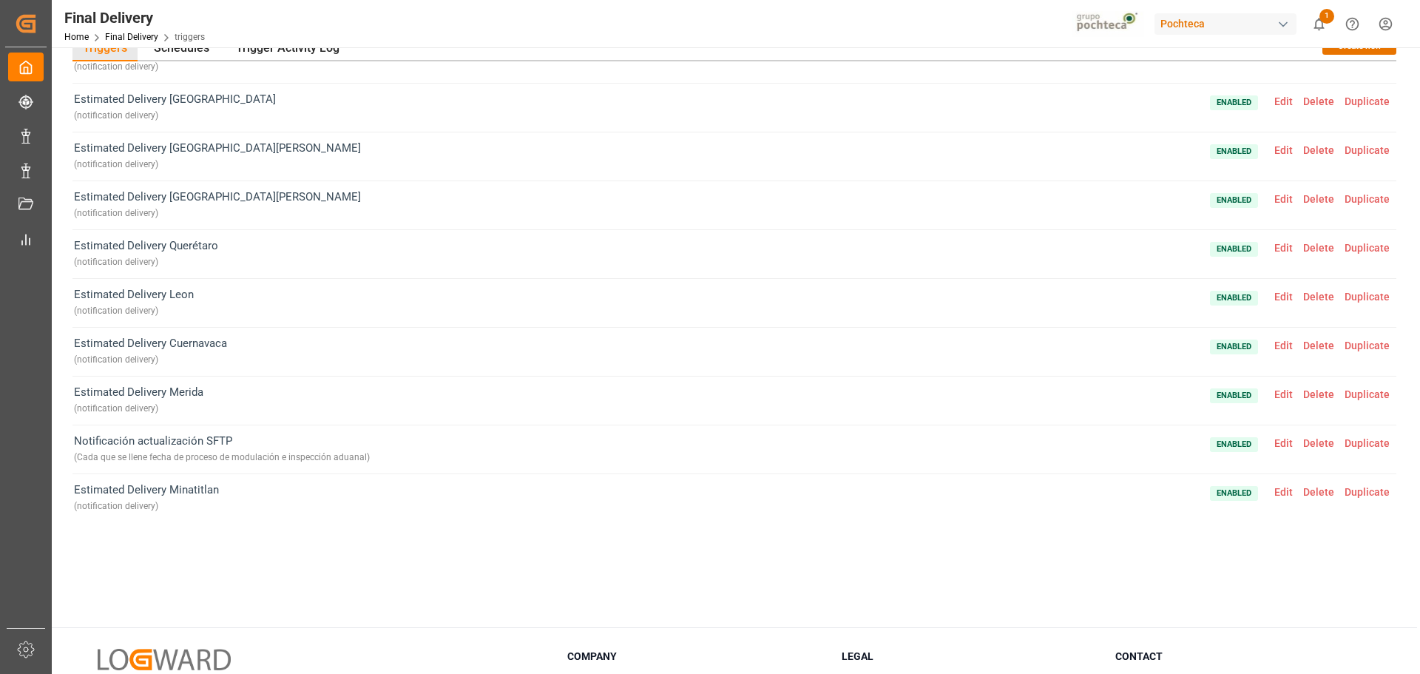
scroll to position [74, 0]
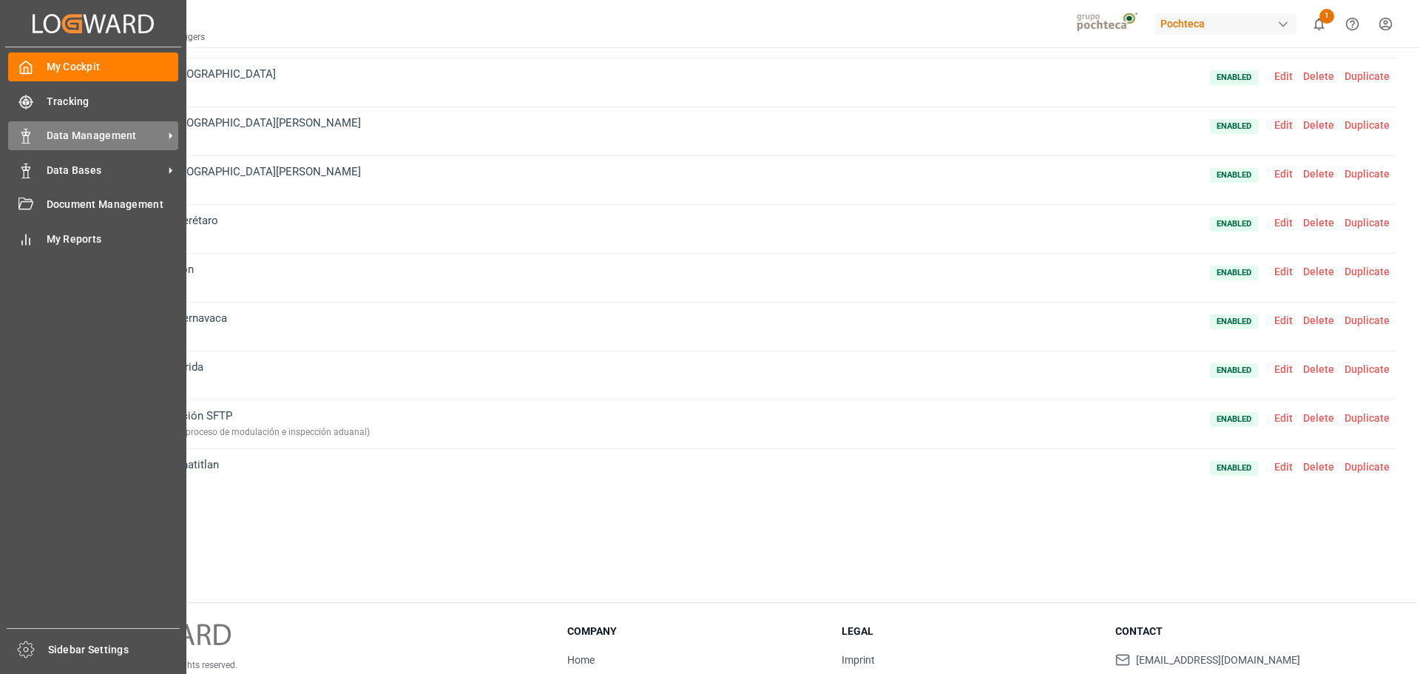
click at [132, 134] on span "Data Management" at bounding box center [105, 136] width 117 height 16
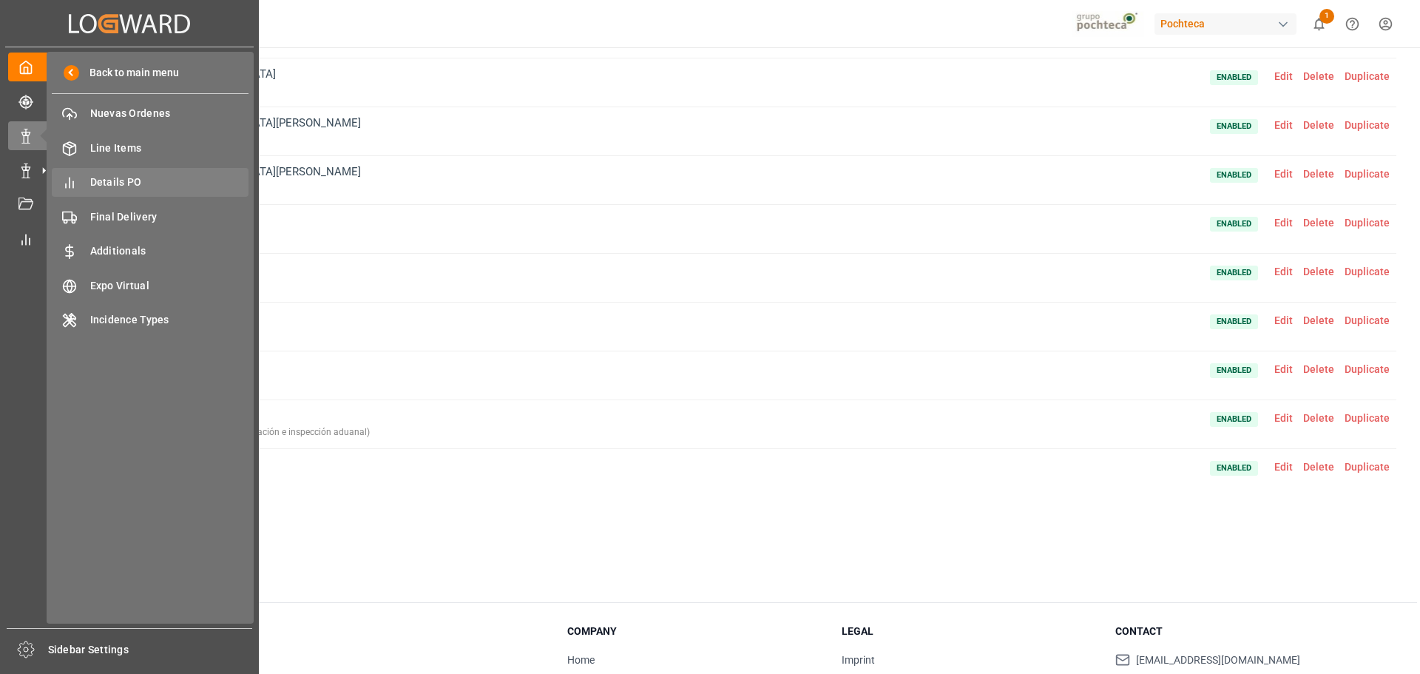
click at [152, 176] on span "Details PO" at bounding box center [169, 183] width 159 height 16
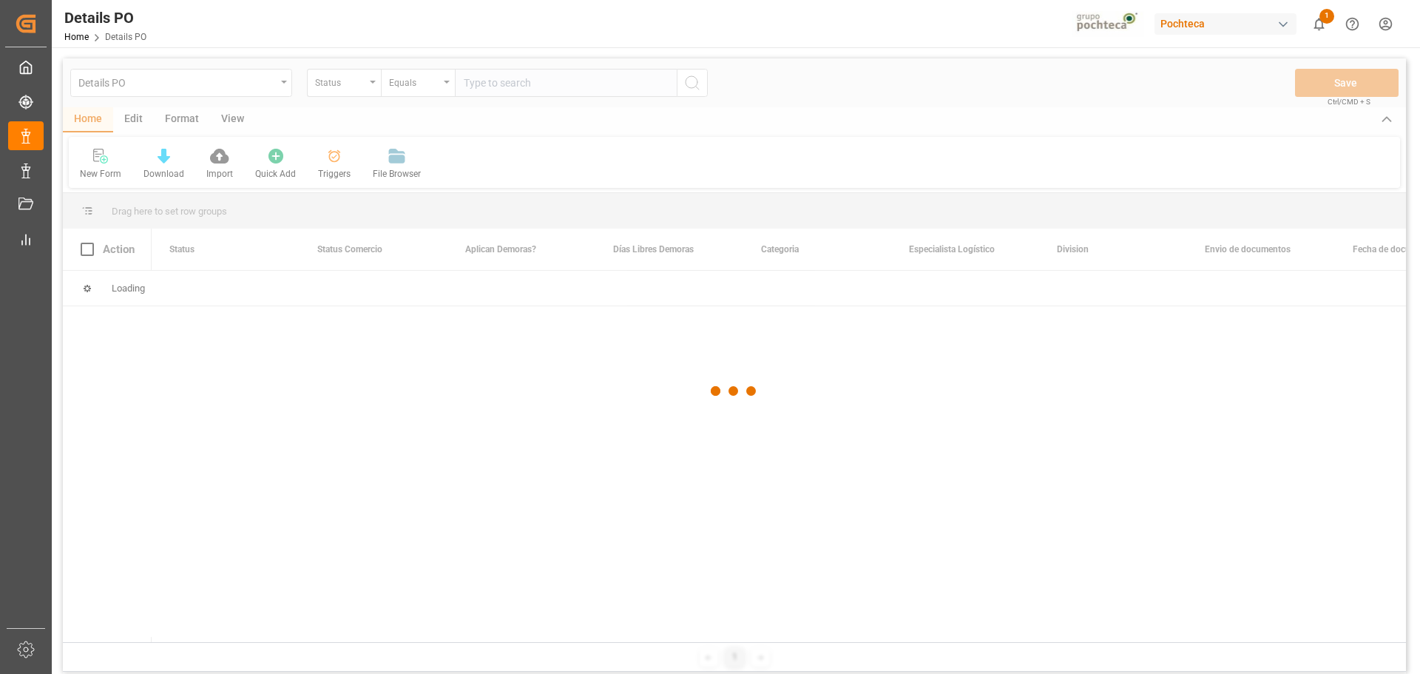
click at [343, 160] on div at bounding box center [734, 390] width 1343 height 665
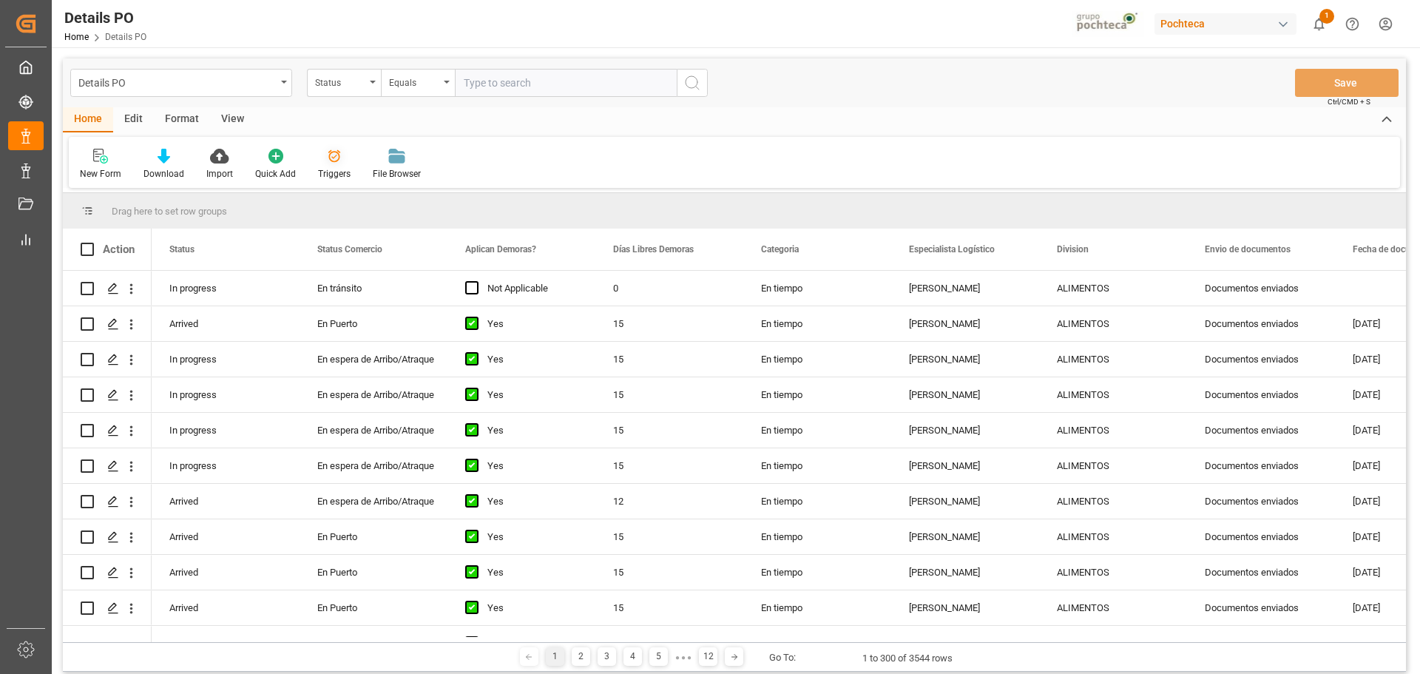
click at [328, 169] on div "Triggers" at bounding box center [334, 173] width 33 height 13
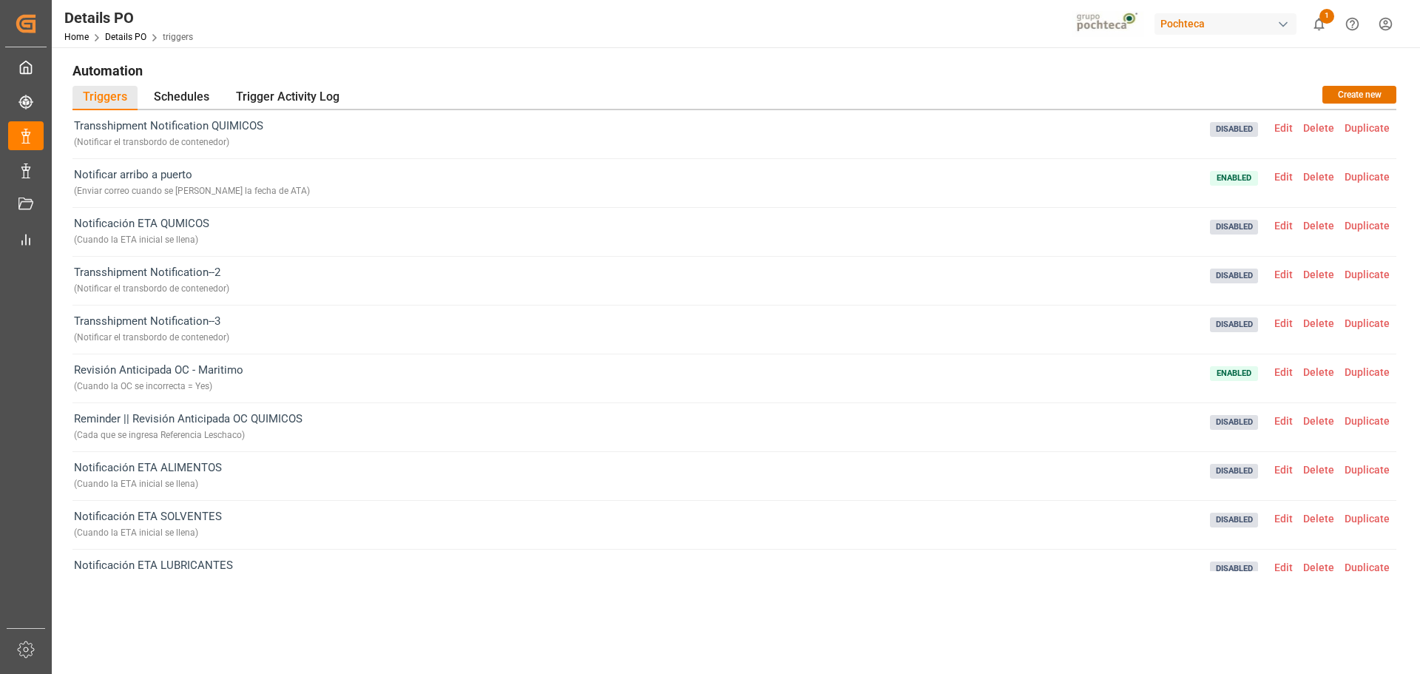
click at [1277, 178] on span "Edit" at bounding box center [1283, 177] width 29 height 12
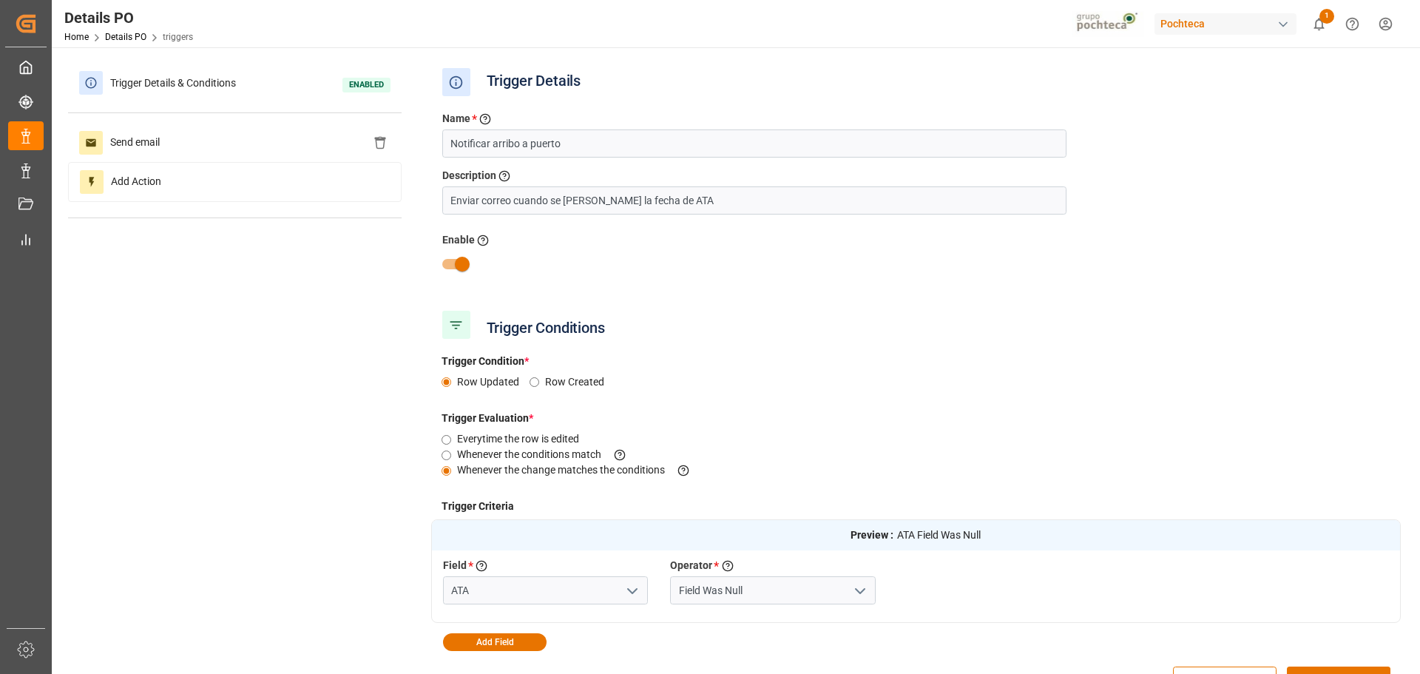
click at [467, 269] on input "checkbox" at bounding box center [462, 264] width 84 height 28
checkbox input "false"
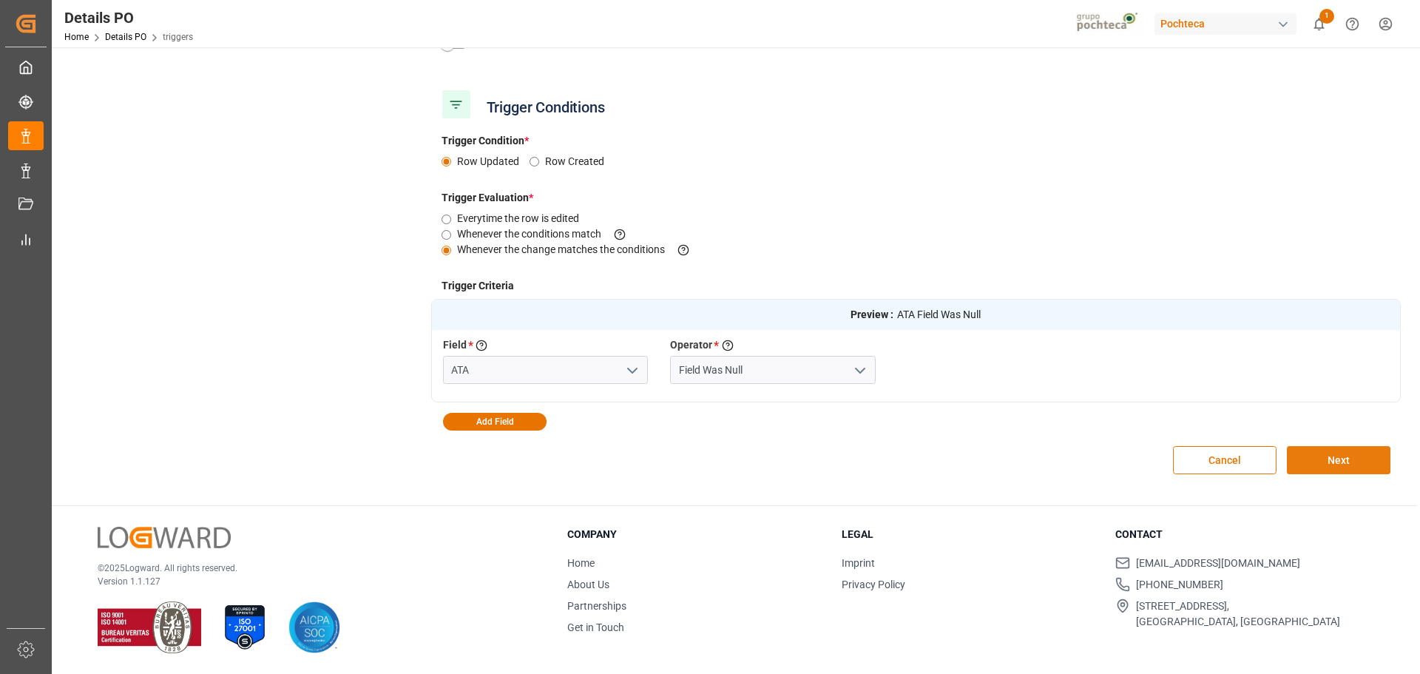
click at [1354, 456] on button "Next" at bounding box center [1339, 460] width 104 height 28
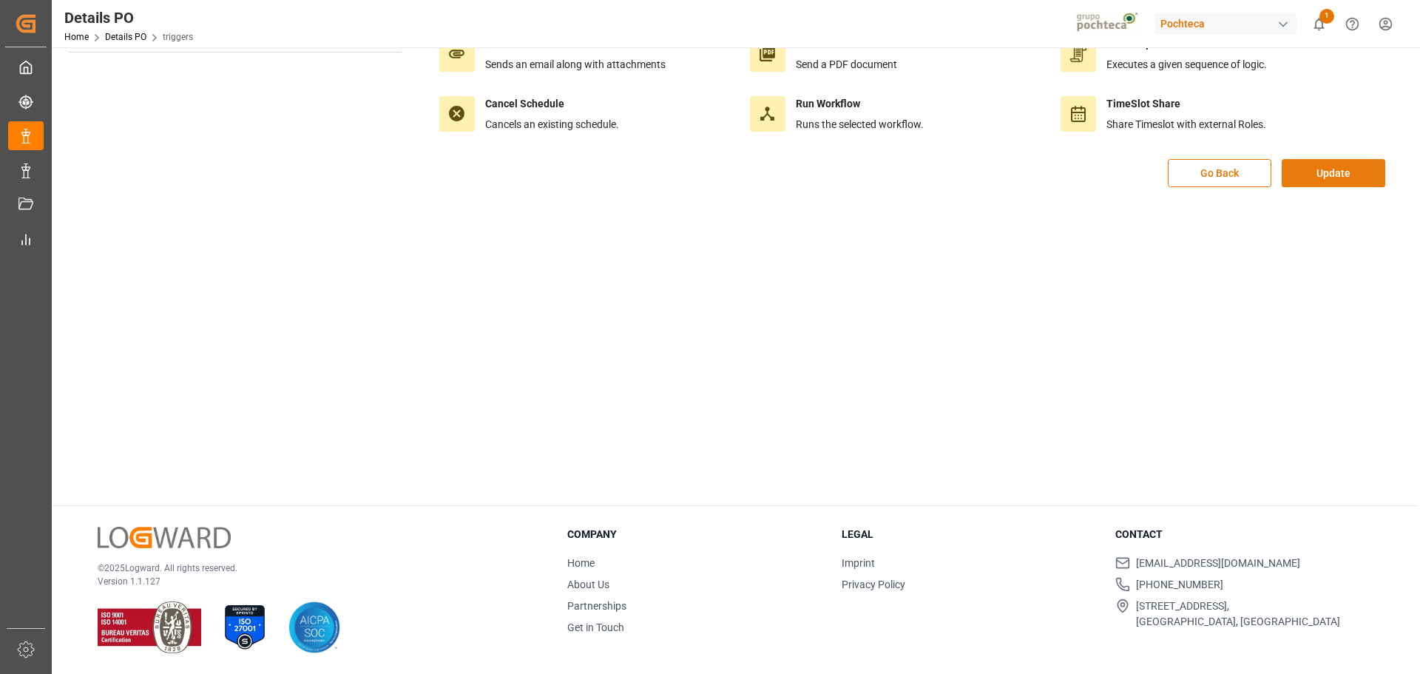
click at [1330, 171] on button "Update" at bounding box center [1334, 173] width 104 height 28
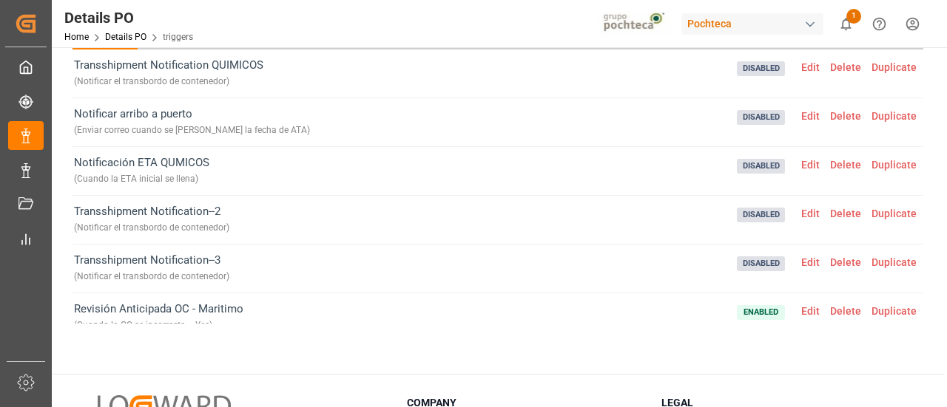
scroll to position [55, 0]
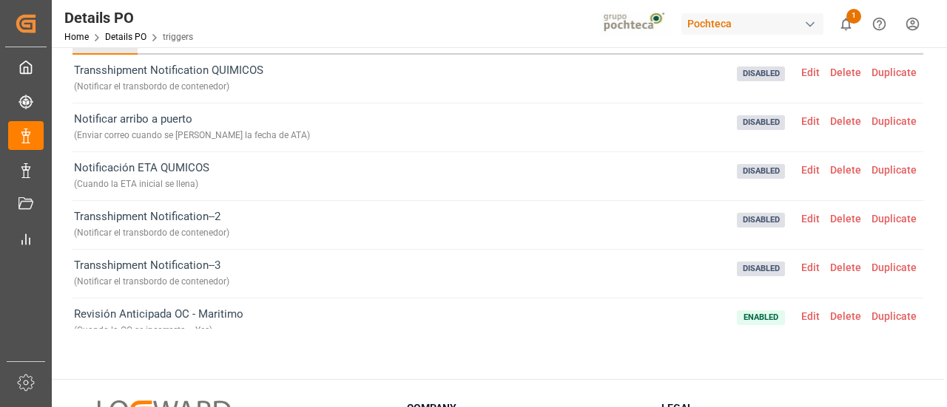
click at [803, 121] on span "Edit" at bounding box center [810, 121] width 29 height 12
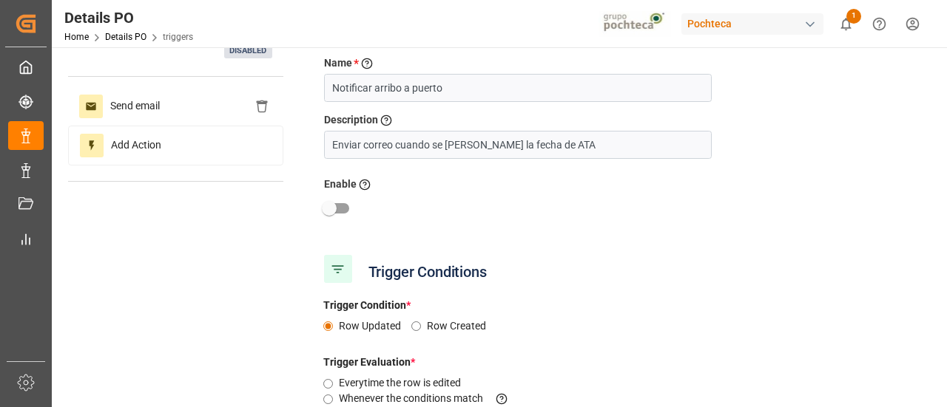
type input "ATA"
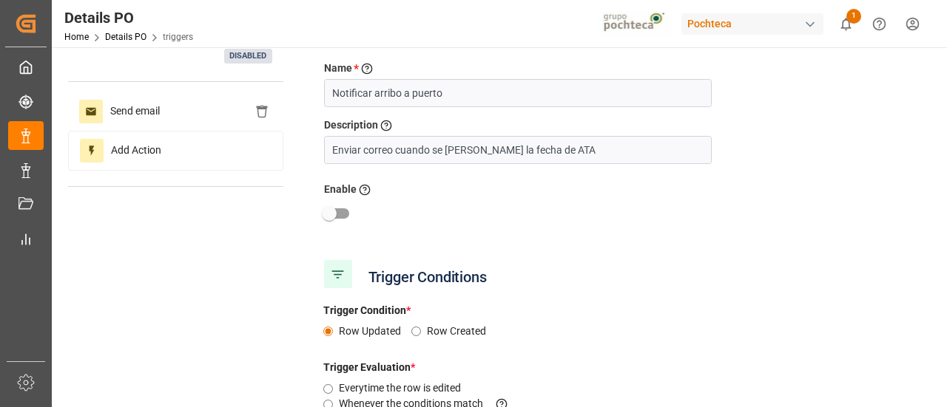
click at [339, 212] on input "checkbox" at bounding box center [329, 214] width 84 height 28
checkbox input "true"
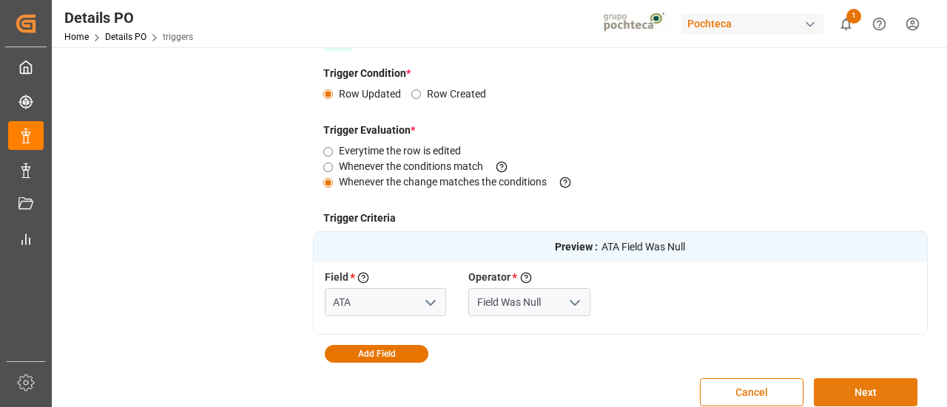
click at [892, 388] on button "Next" at bounding box center [865, 393] width 104 height 28
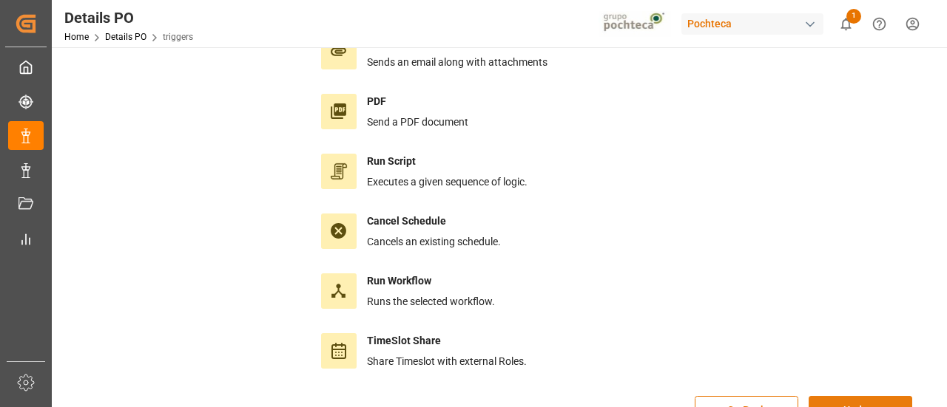
click at [868, 396] on button "Update" at bounding box center [860, 410] width 104 height 28
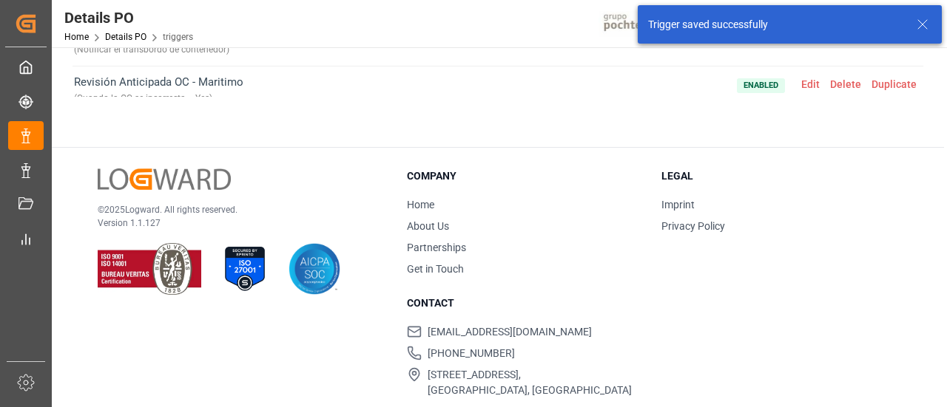
scroll to position [293, 0]
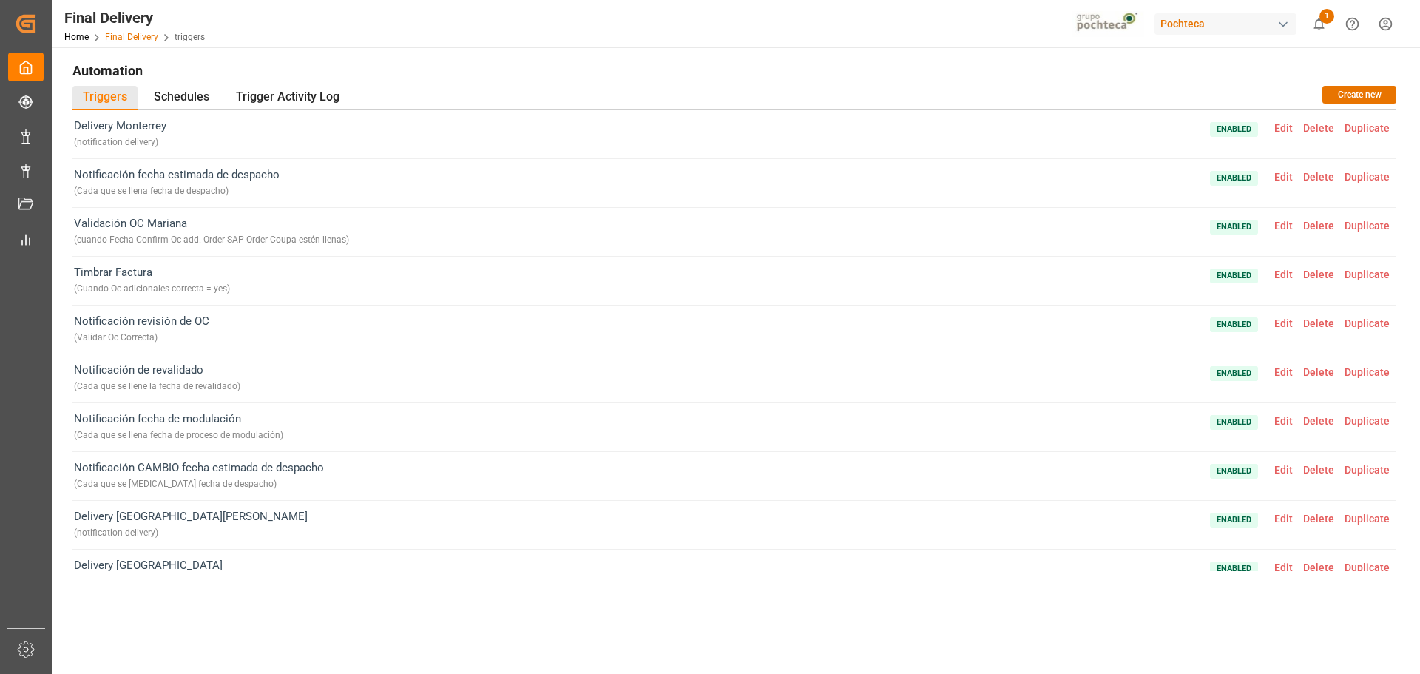
click at [115, 39] on link "Final Delivery" at bounding box center [131, 37] width 53 height 10
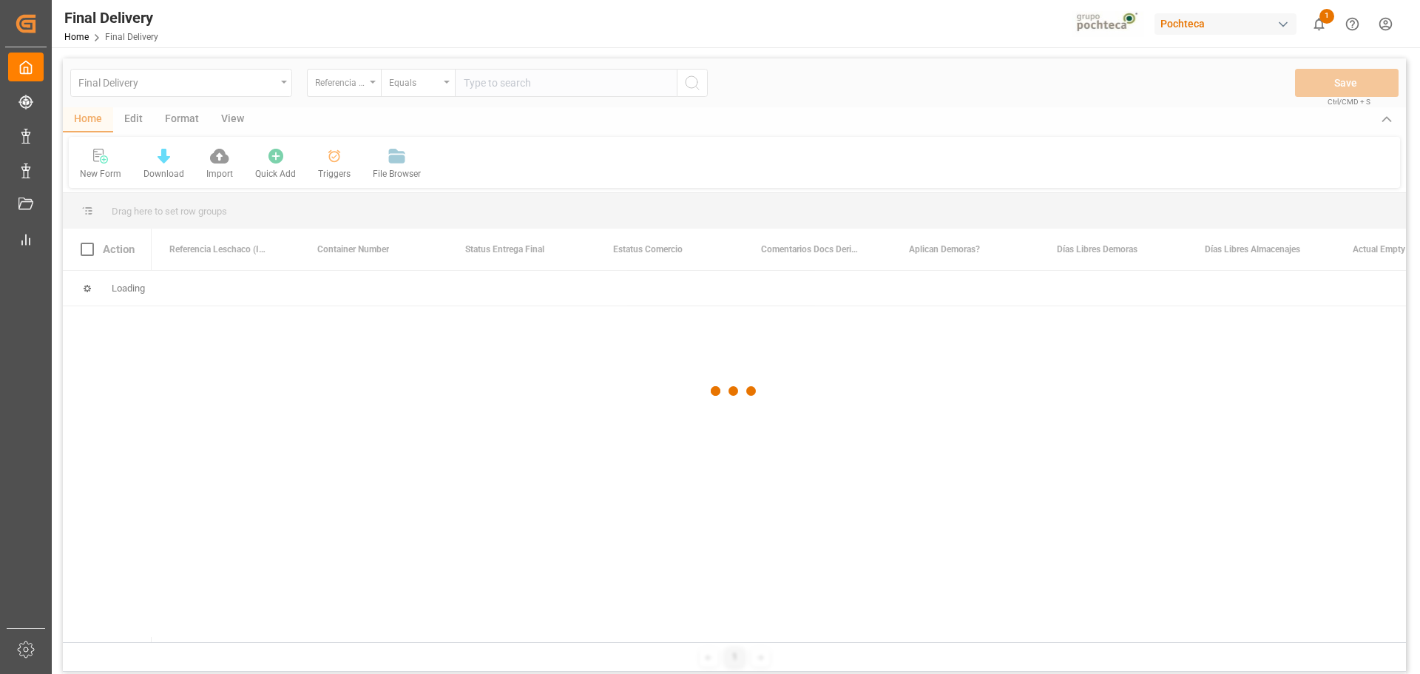
click at [130, 126] on div at bounding box center [734, 390] width 1343 height 665
click at [133, 118] on div at bounding box center [734, 390] width 1343 height 665
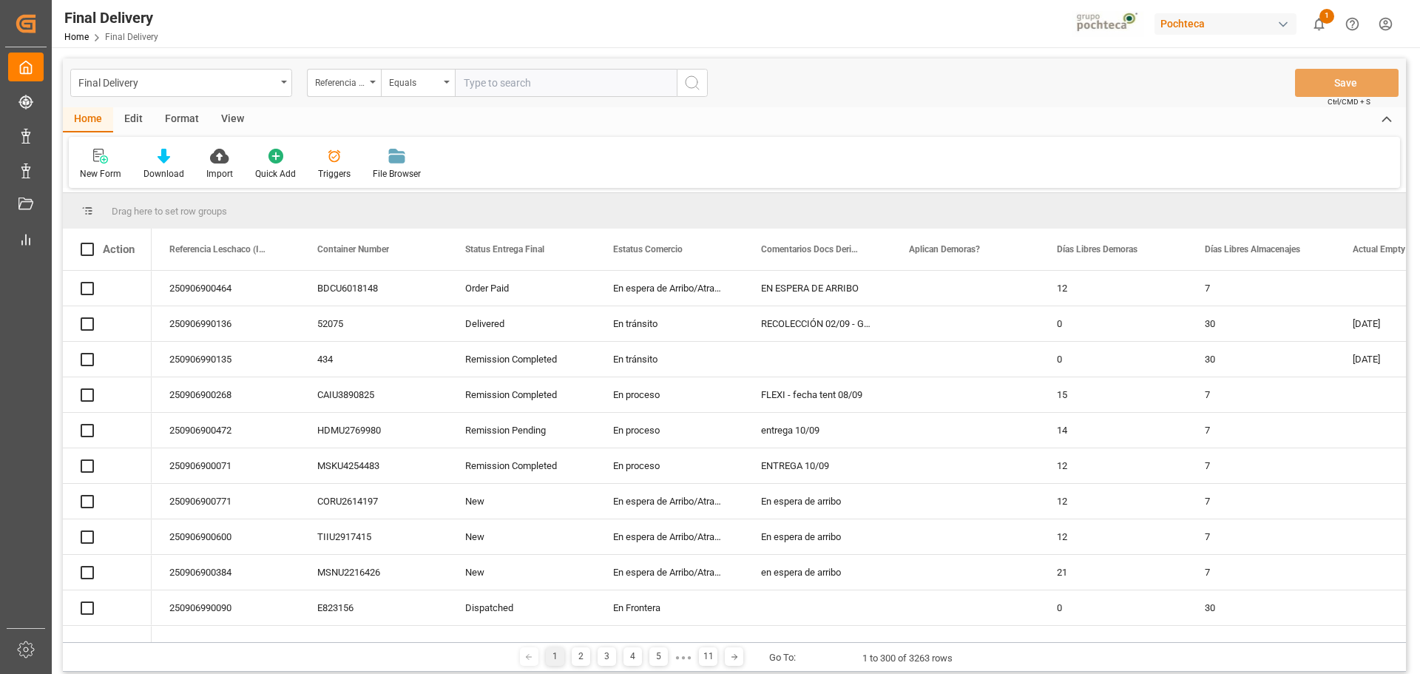
click at [133, 118] on div "Edit" at bounding box center [133, 119] width 41 height 25
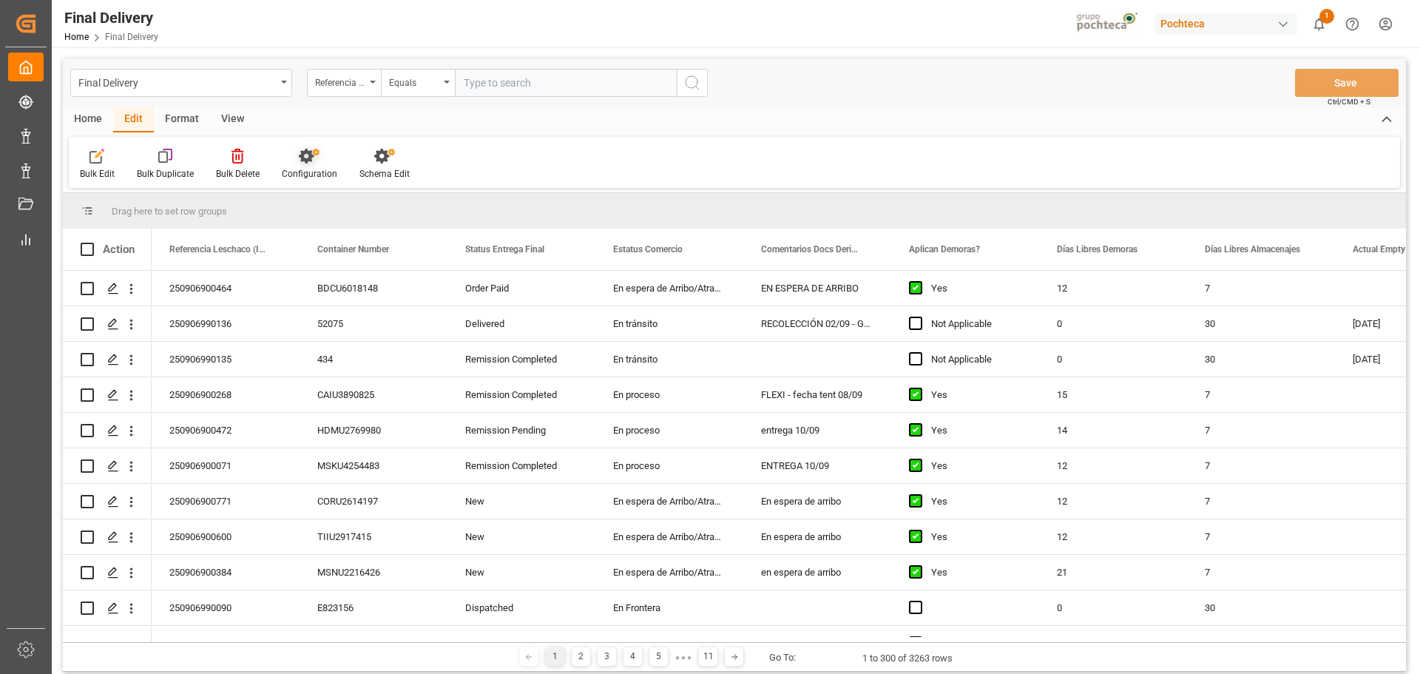
click at [311, 172] on div "Configuration" at bounding box center [309, 173] width 55 height 13
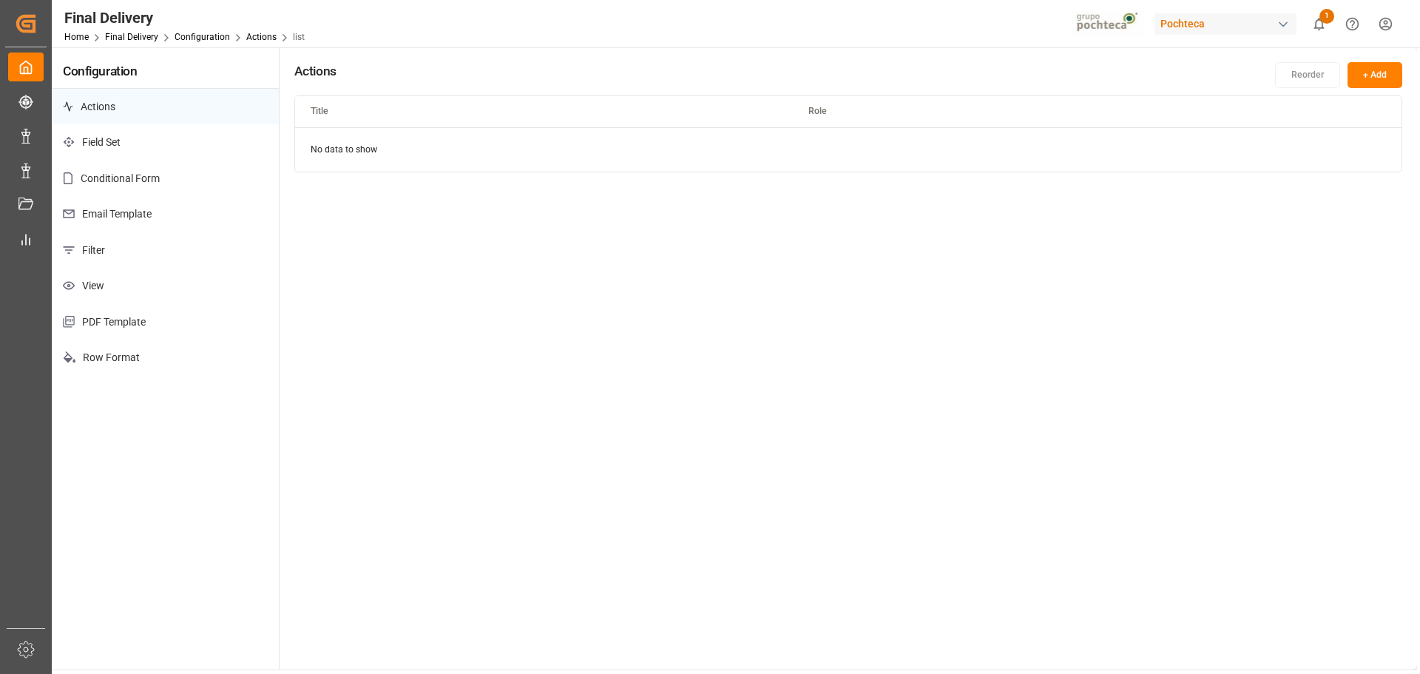
click at [142, 216] on p "Email Template" at bounding box center [165, 214] width 227 height 36
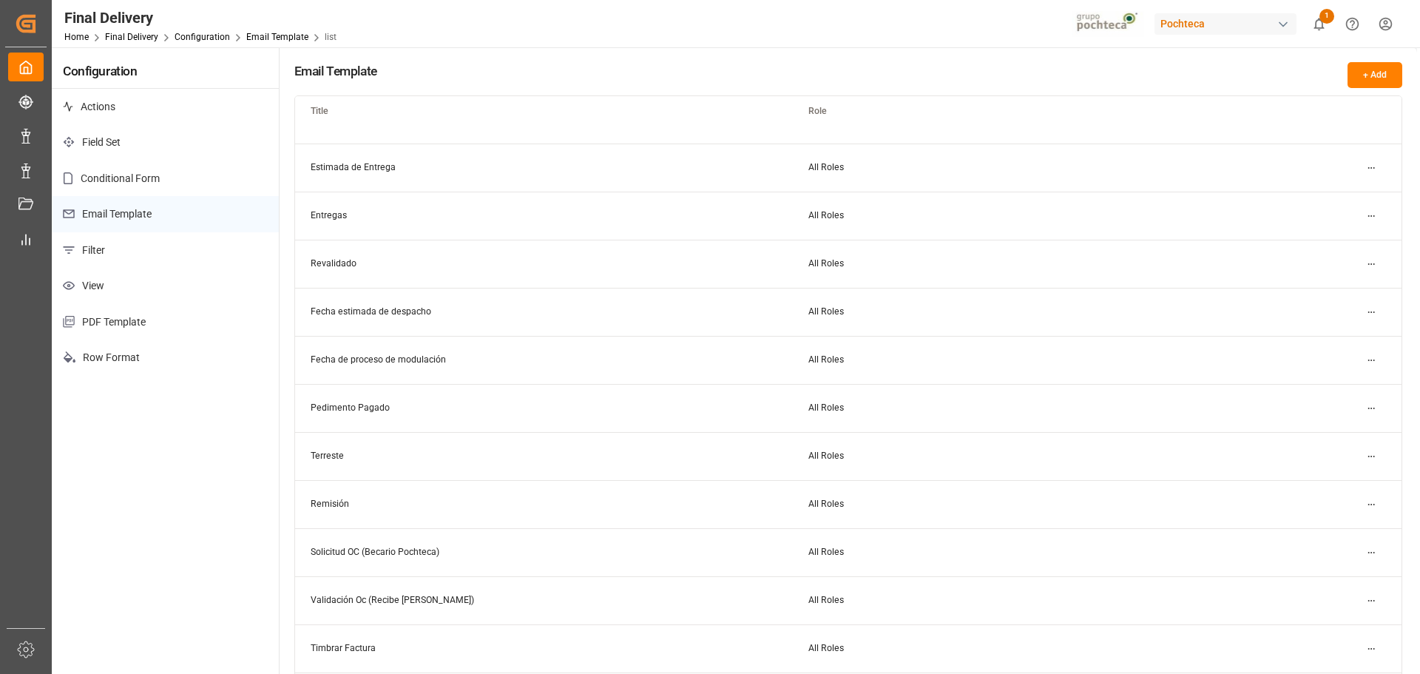
scroll to position [74, 0]
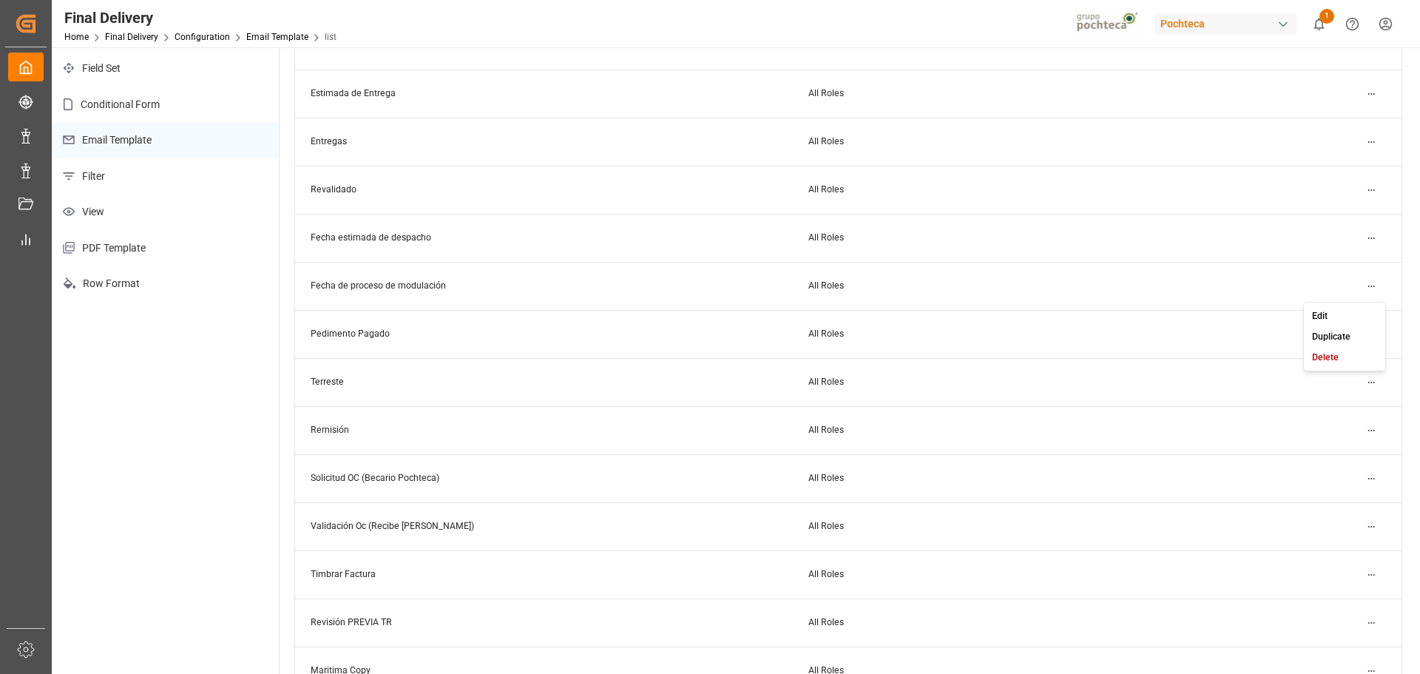
click at [1375, 281] on html "Created by potrace 1.15, written by Peter Selinger 2001-2017 Created by potrace…" at bounding box center [710, 337] width 1420 height 674
click at [1335, 319] on div "Edit" at bounding box center [1345, 315] width 76 height 21
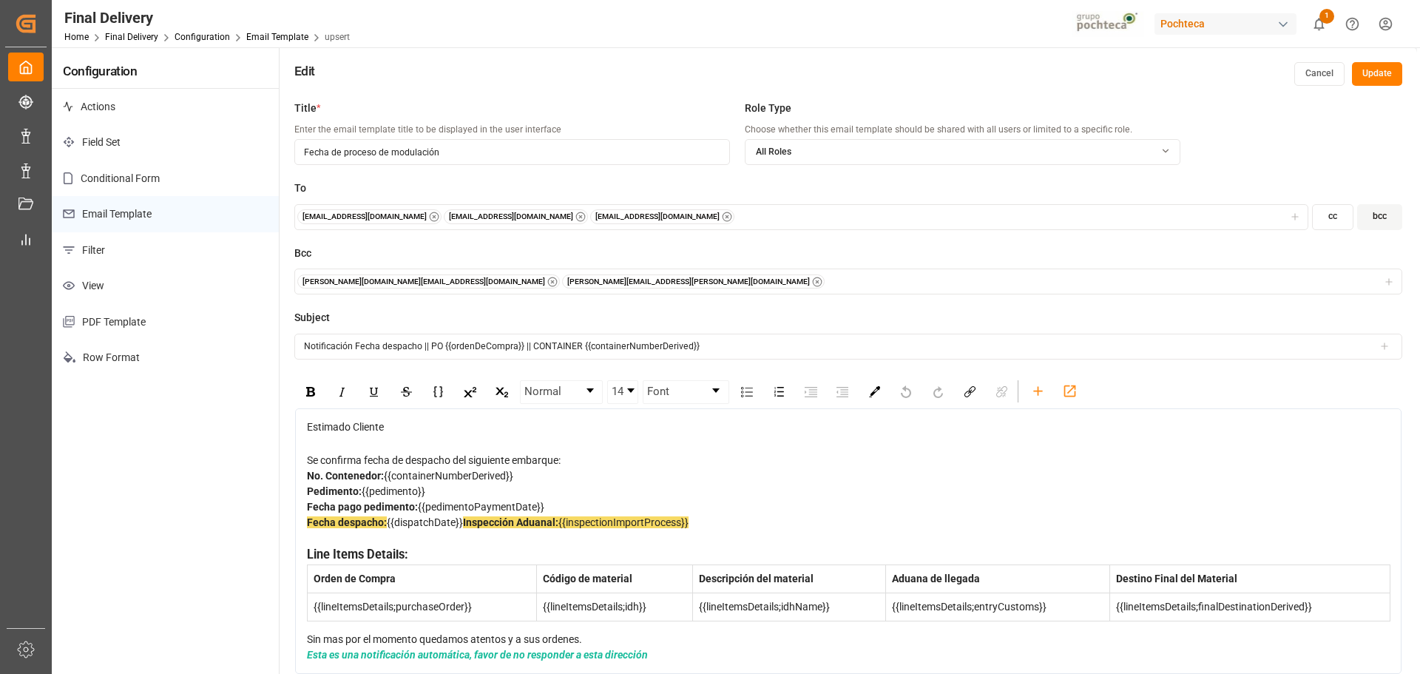
scroll to position [24, 0]
click at [505, 515] on div "Fecha despacho: {{dispatchDate}} Inspección Aduanal: {{inspectionImportProcess}}" at bounding box center [848, 530] width 1083 height 31
click at [430, 501] on span "{{pedimentoPaymentDate}}" at bounding box center [481, 507] width 126 height 12
click at [485, 501] on span "{{pedimentoPaymentDate}}" at bounding box center [481, 507] width 126 height 12
click at [563, 499] on div "Fecha pago pedimento: {{pedimentoPaymentDate}}" at bounding box center [848, 507] width 1083 height 16
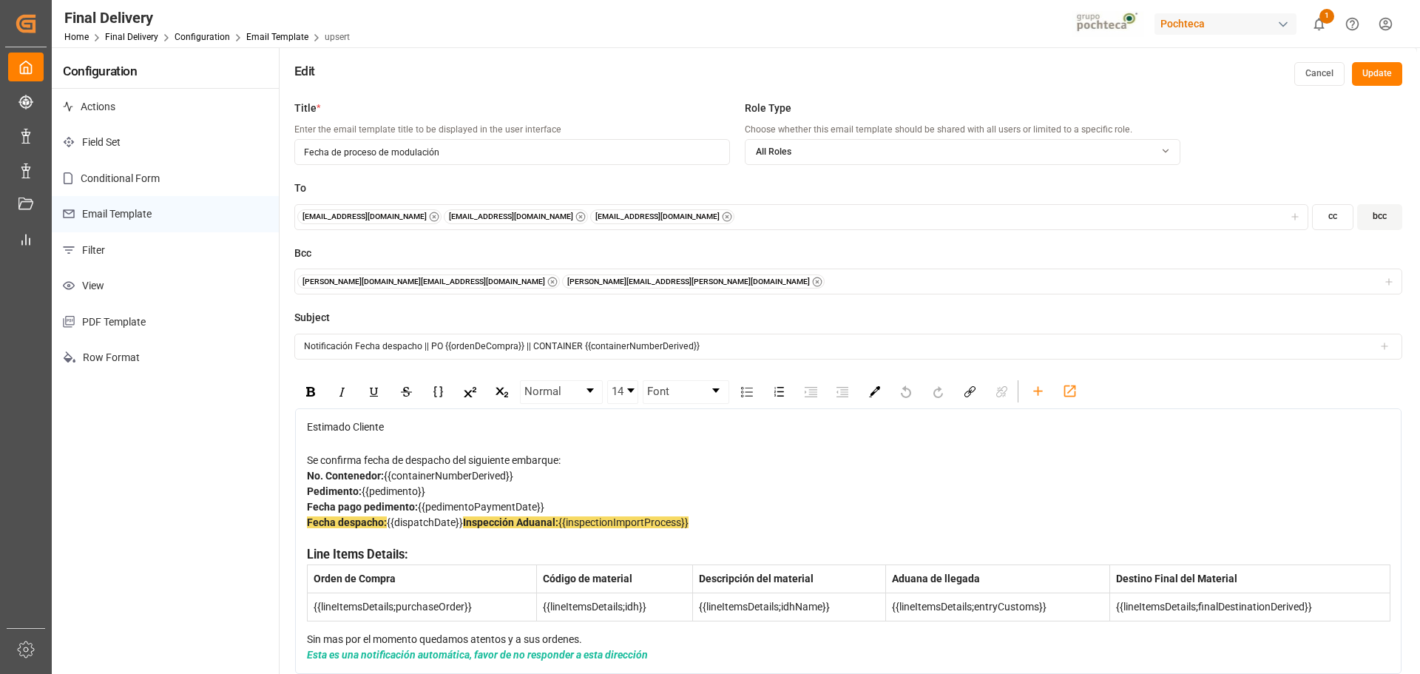
click at [601, 499] on div "Fecha pago pedimento: {{pedimentoPaymentDate}}" at bounding box center [848, 507] width 1083 height 16
click at [443, 516] on span "{{dispatchDate}}" at bounding box center [425, 522] width 76 height 12
click at [1335, 82] on button "Cancel" at bounding box center [1319, 74] width 50 height 24
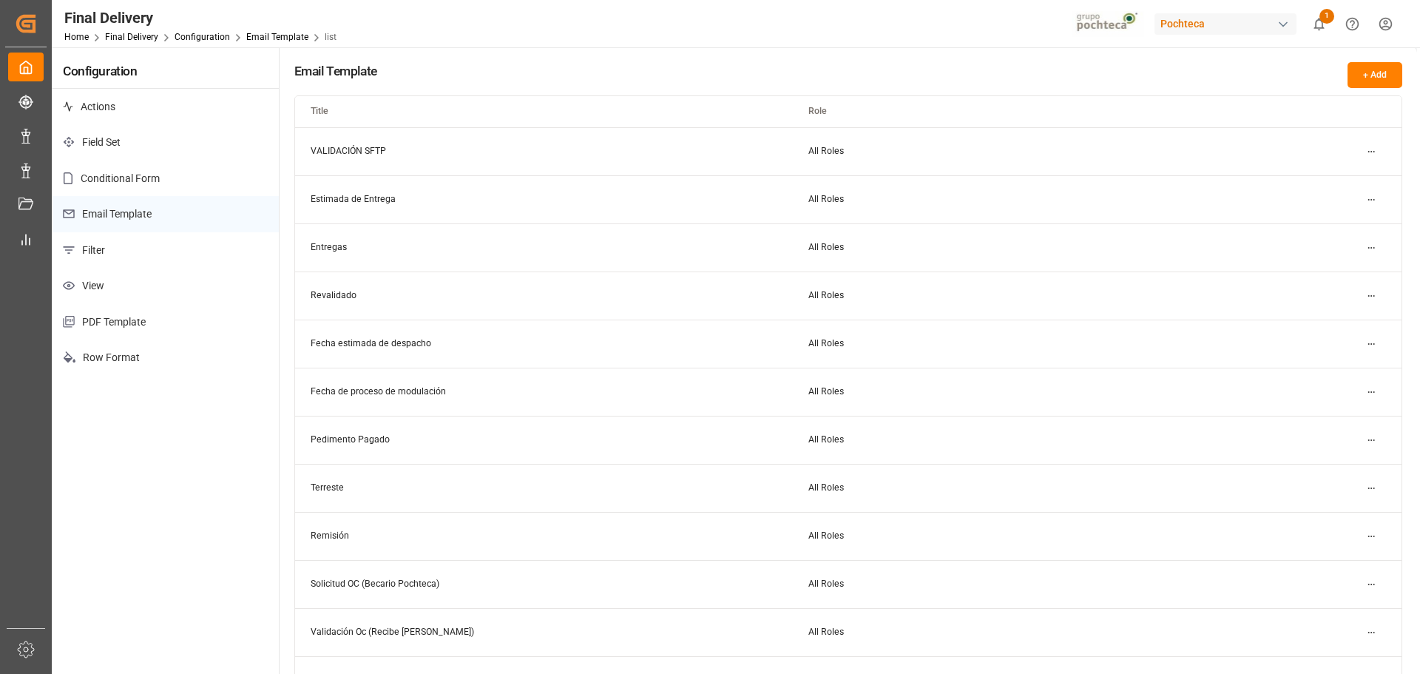
click at [527, 67] on div "Email Template + Add" at bounding box center [848, 75] width 1108 height 26
